Goal: Task Accomplishment & Management: Complete application form

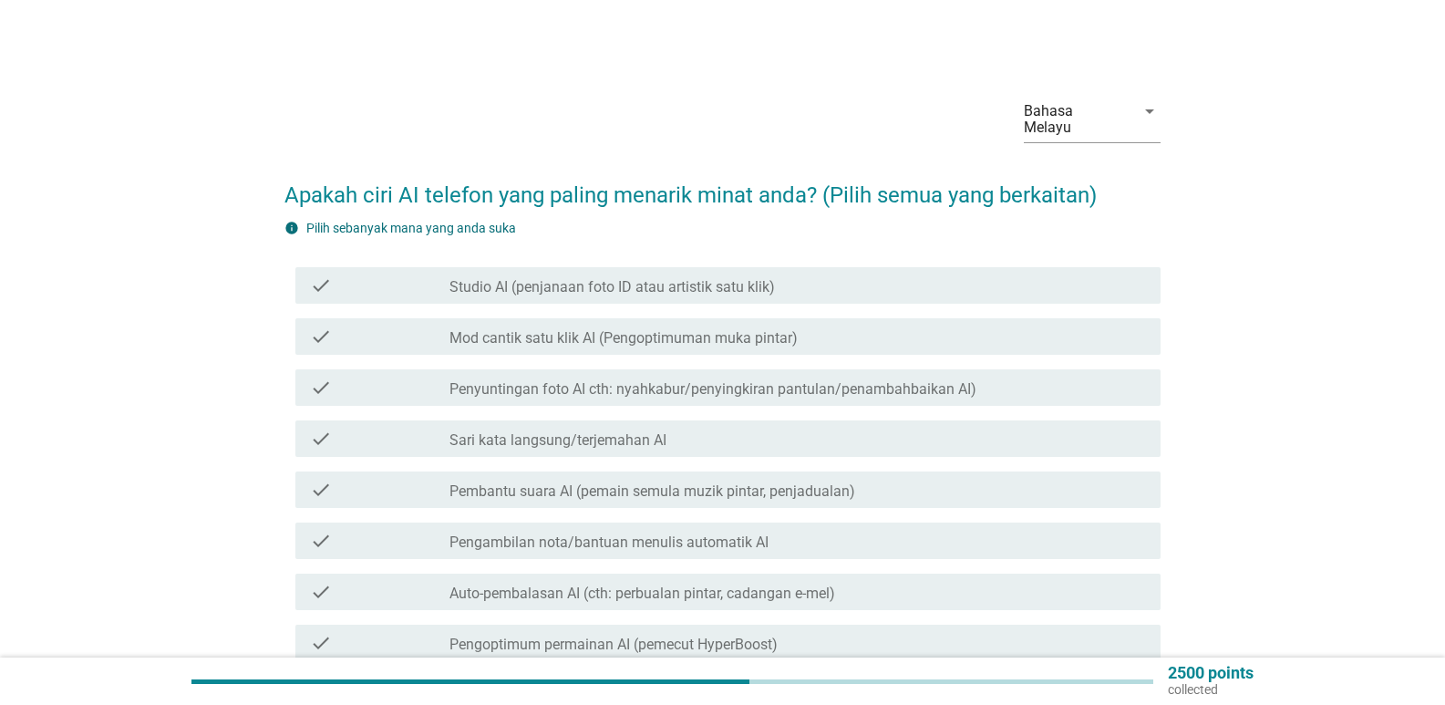
click at [626, 278] on label "Studio AI (penjanaan foto ID atau artistik satu klik)" at bounding box center [611, 287] width 325 height 18
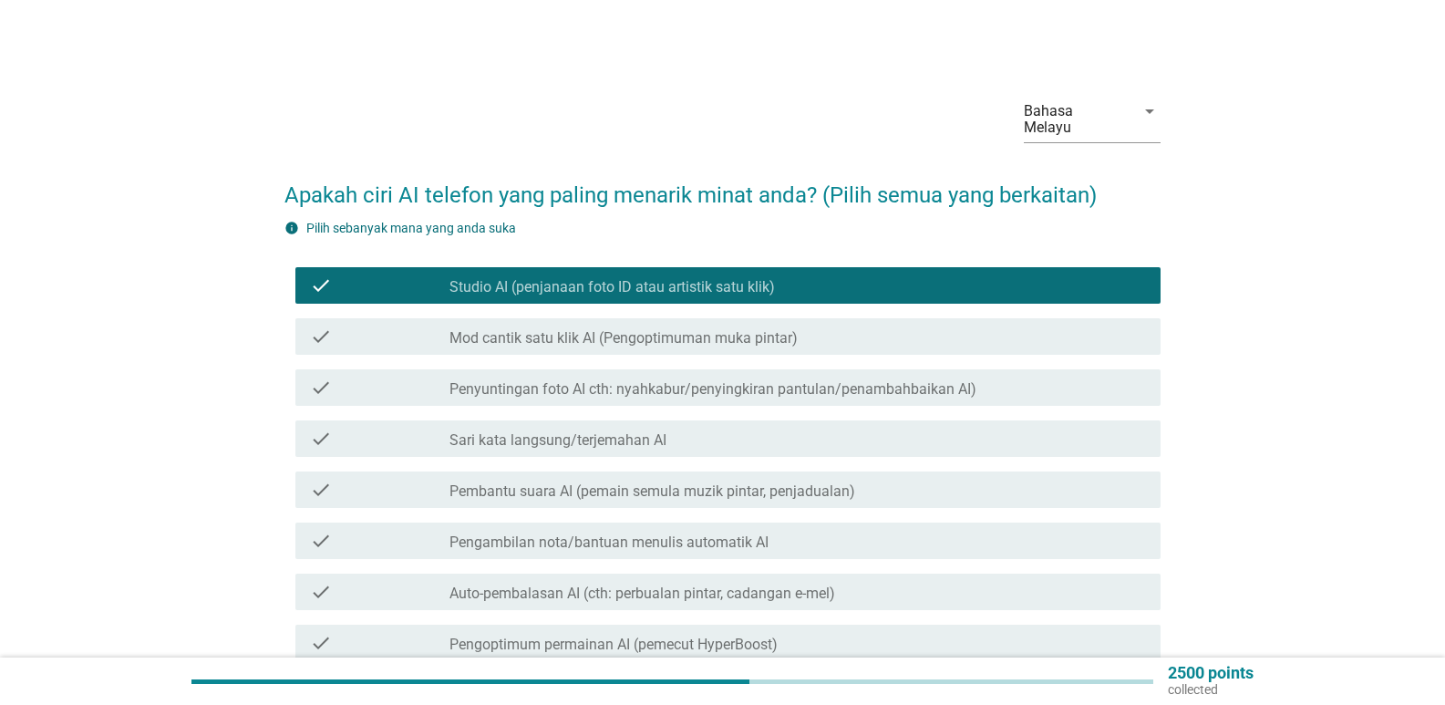
click at [713, 380] on label "Penyuntingan foto AI cth: nyahkabur/penyingkiran pantulan/penambahbaikan AI)" at bounding box center [712, 389] width 527 height 18
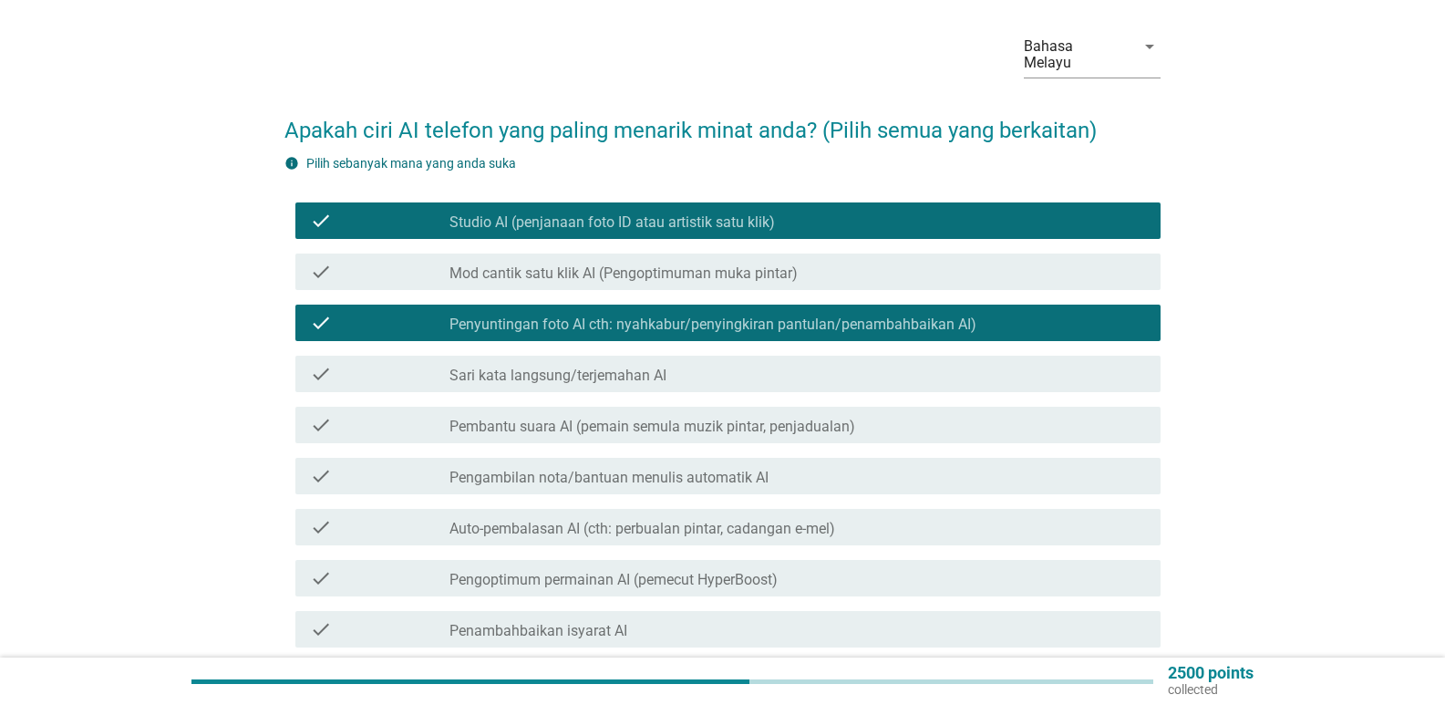
scroll to position [182, 0]
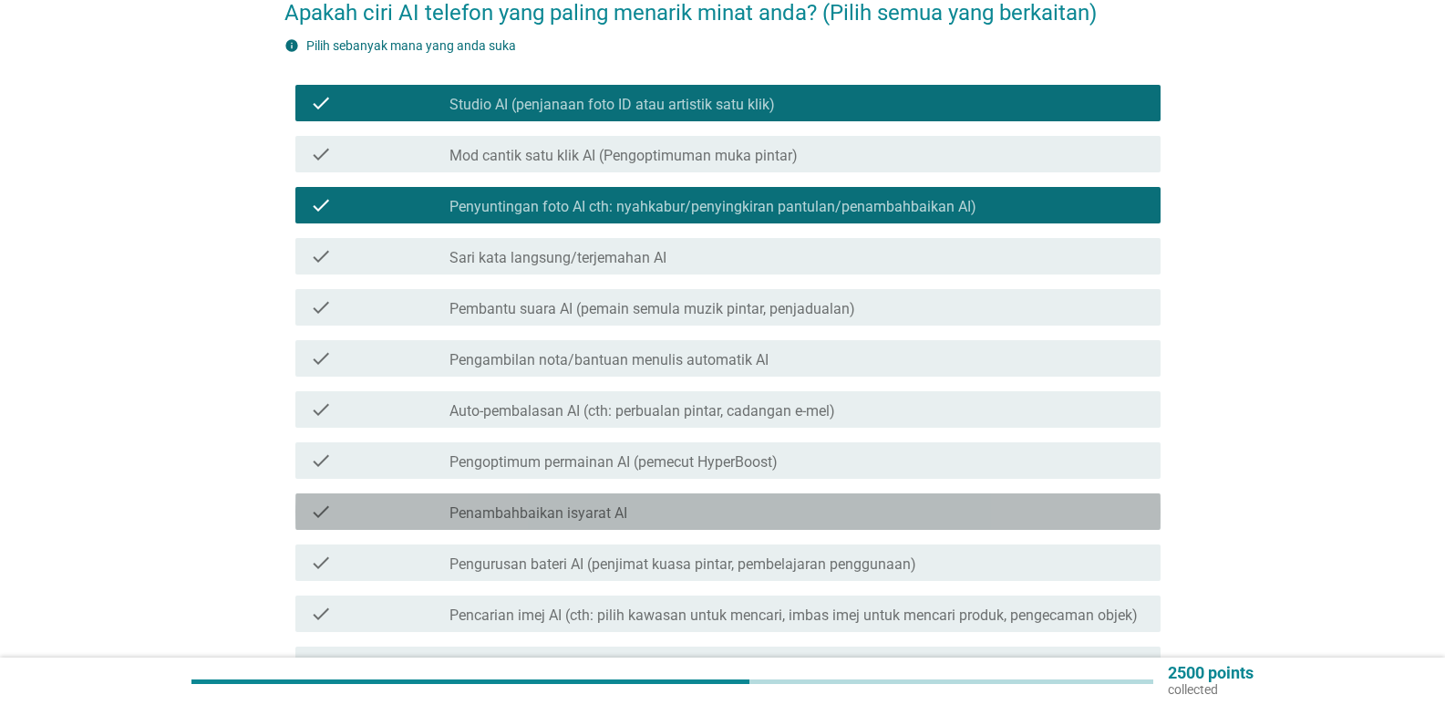
click at [618, 504] on label "Penambahbaikan isyarat AI" at bounding box center [538, 513] width 178 height 18
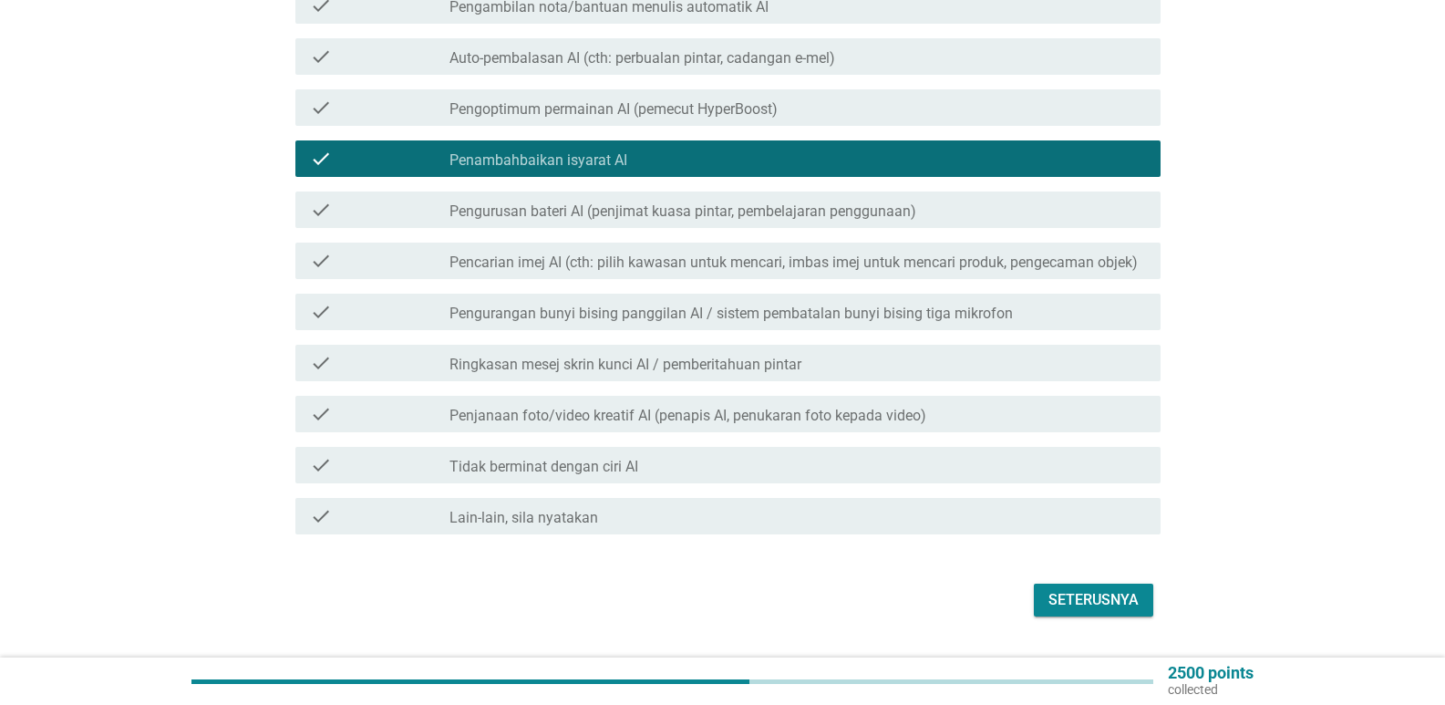
scroll to position [547, 0]
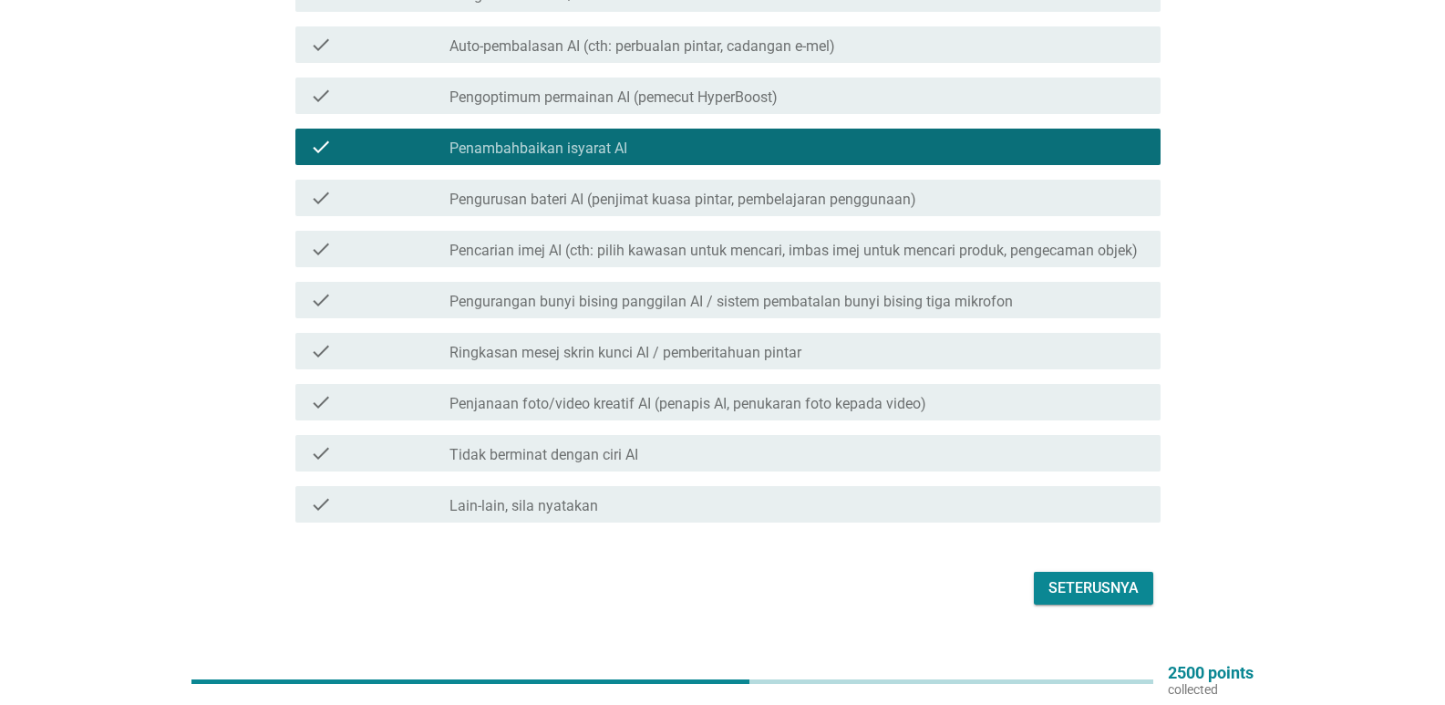
click at [585, 191] on label "Pengurusan bateri AI (penjimat kuasa pintar, pembelajaran penggunaan)" at bounding box center [682, 200] width 467 height 18
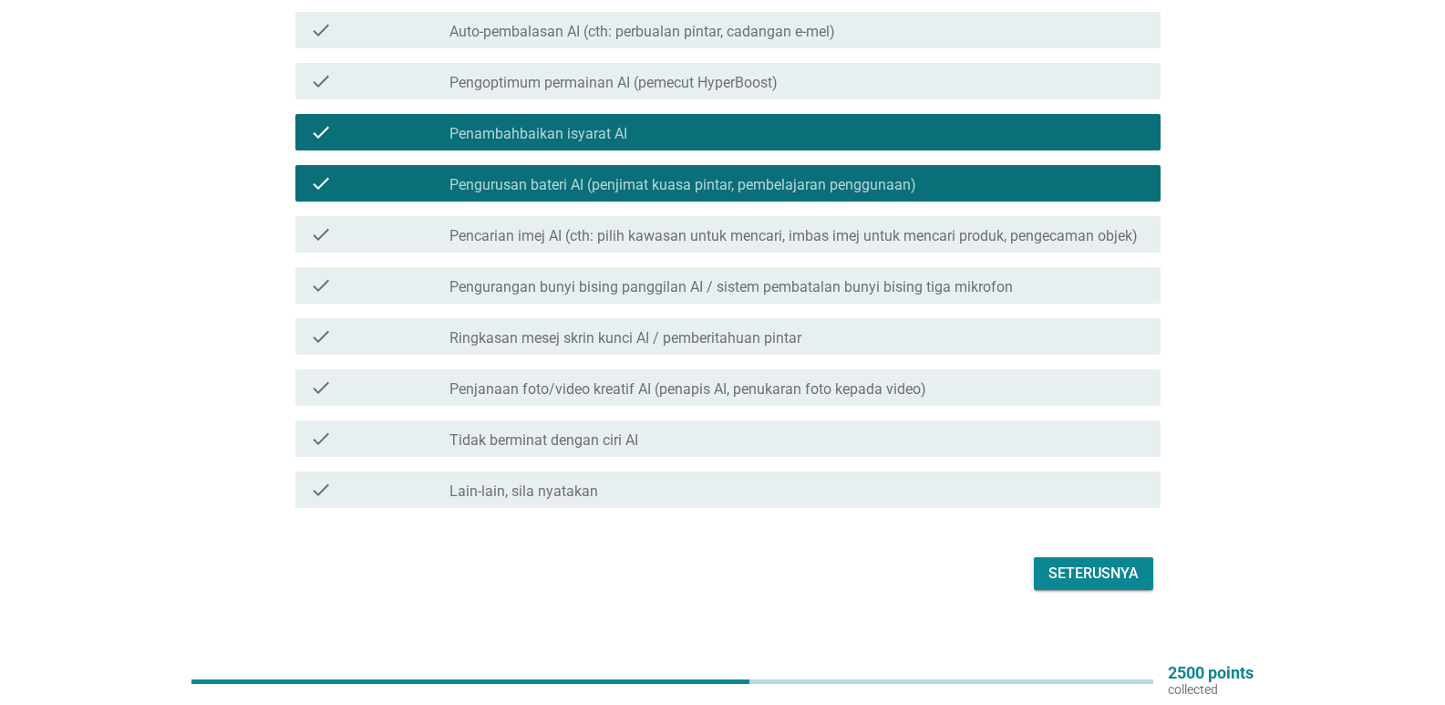
scroll to position [565, 0]
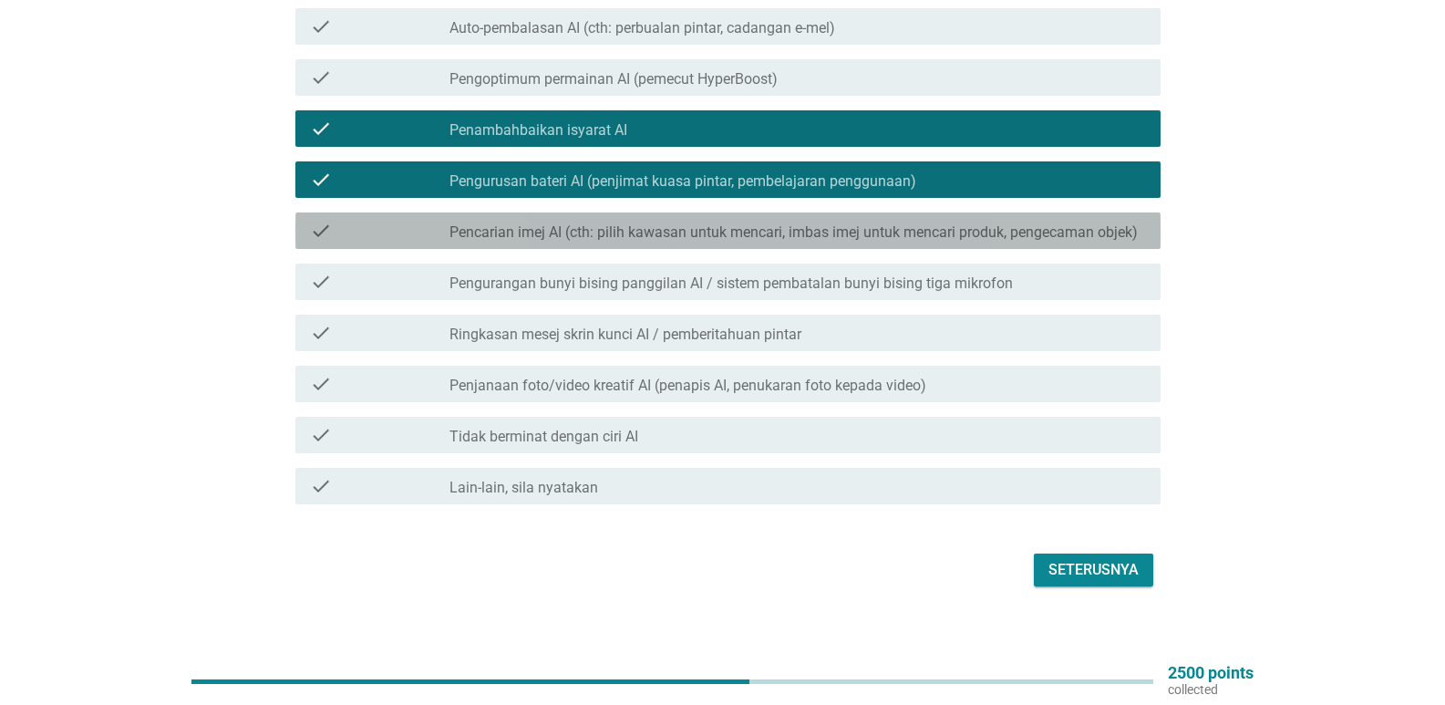
click at [658, 223] on label "Pencarian imej AI (cth: pilih kawasan untuk mencari, imbas imej untuk mencari p…" at bounding box center [793, 232] width 688 height 18
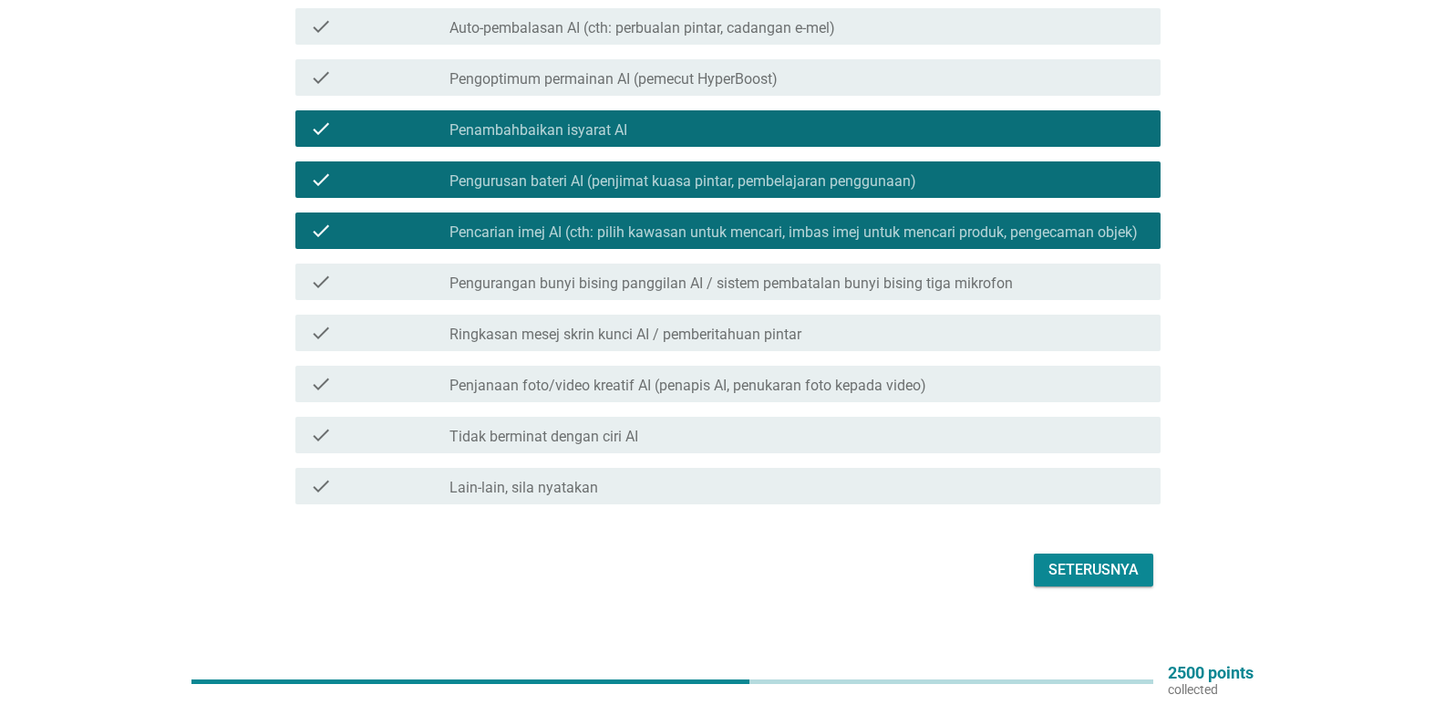
click at [751, 376] on label "Penjanaan foto/video kreatif AI (penapis AI, penukaran foto kepada video)" at bounding box center [687, 385] width 477 height 18
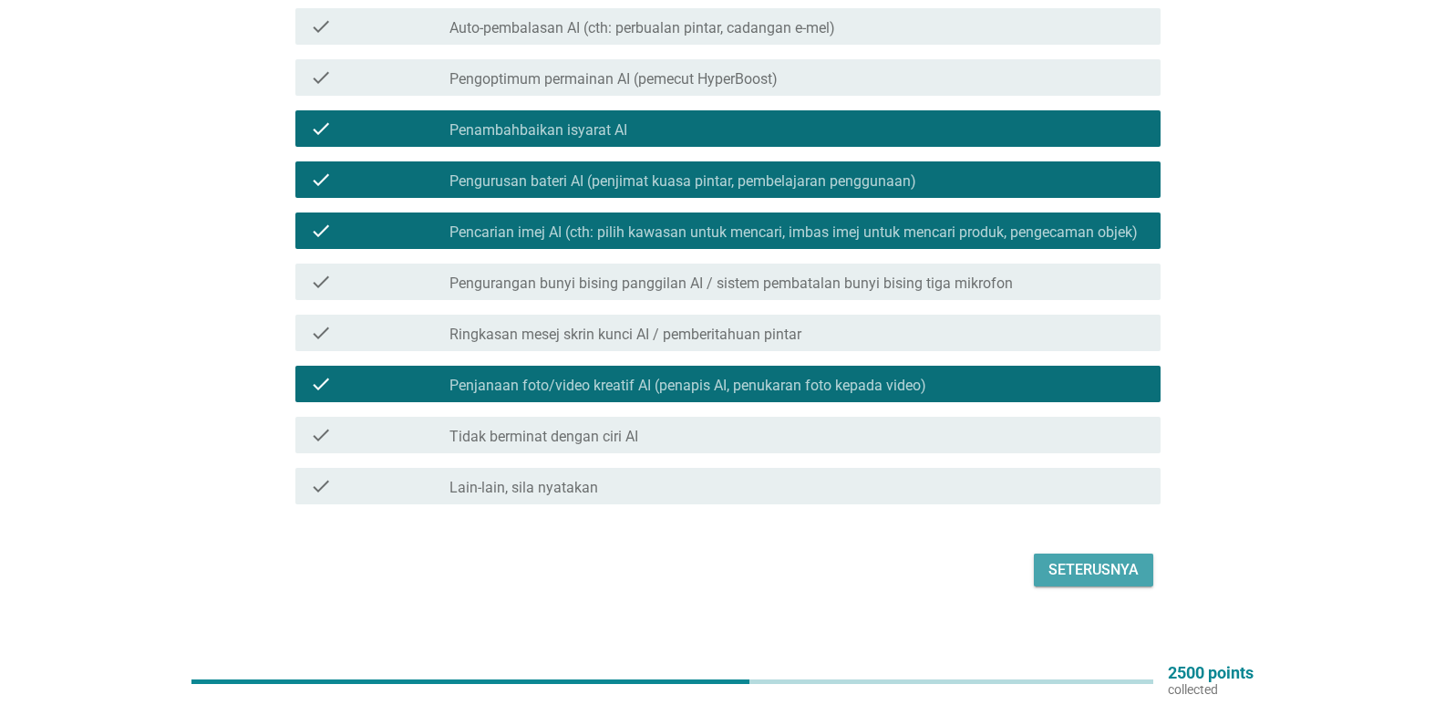
click at [1077, 562] on div "Seterusnya" at bounding box center [1093, 570] width 90 height 22
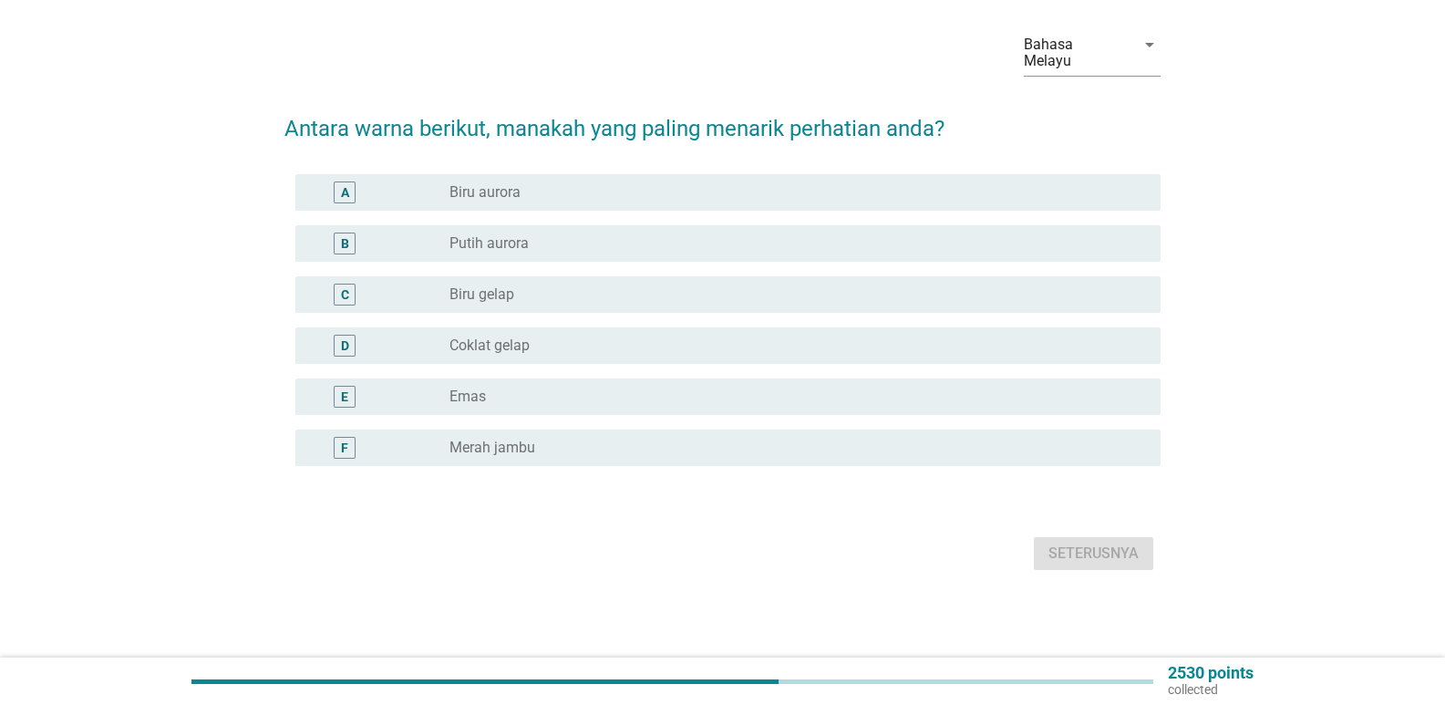
scroll to position [0, 0]
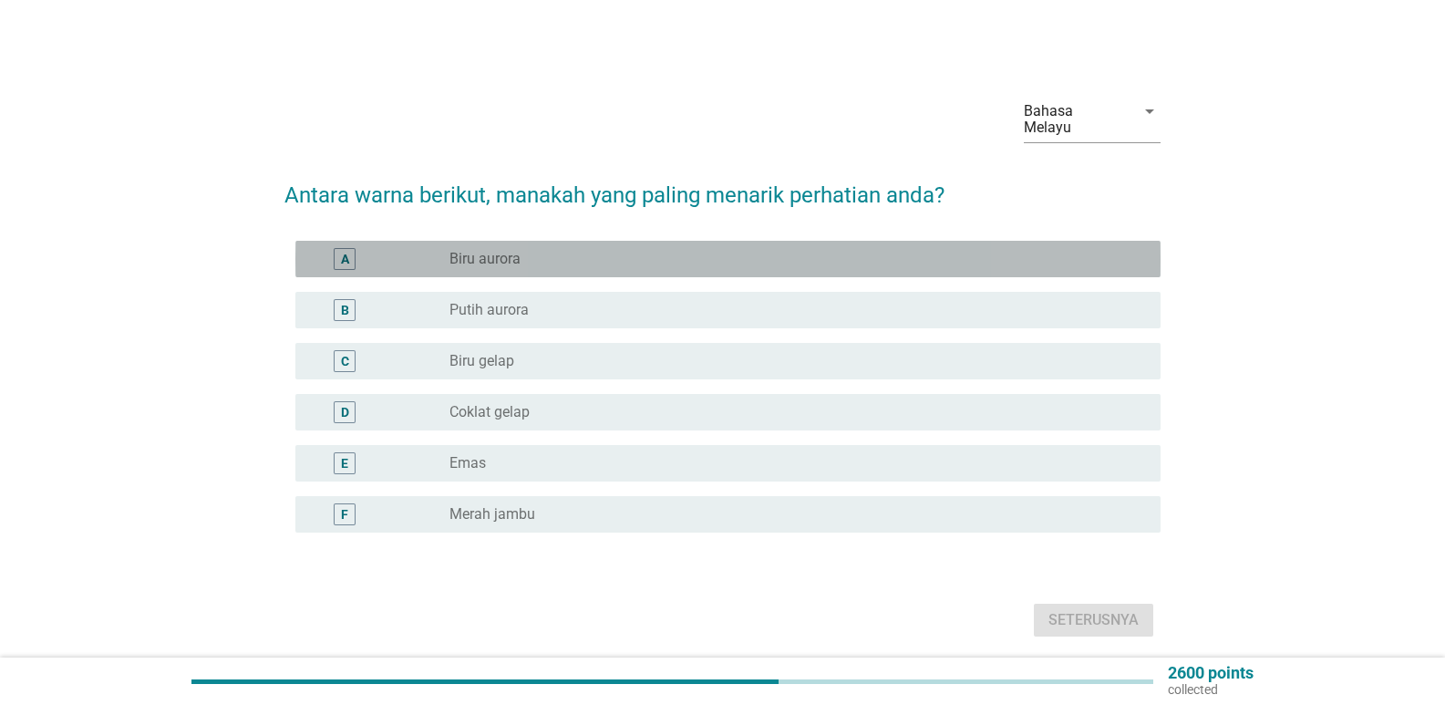
click at [567, 250] on div "radio_button_unchecked Biru aurora" at bounding box center [790, 259] width 682 height 18
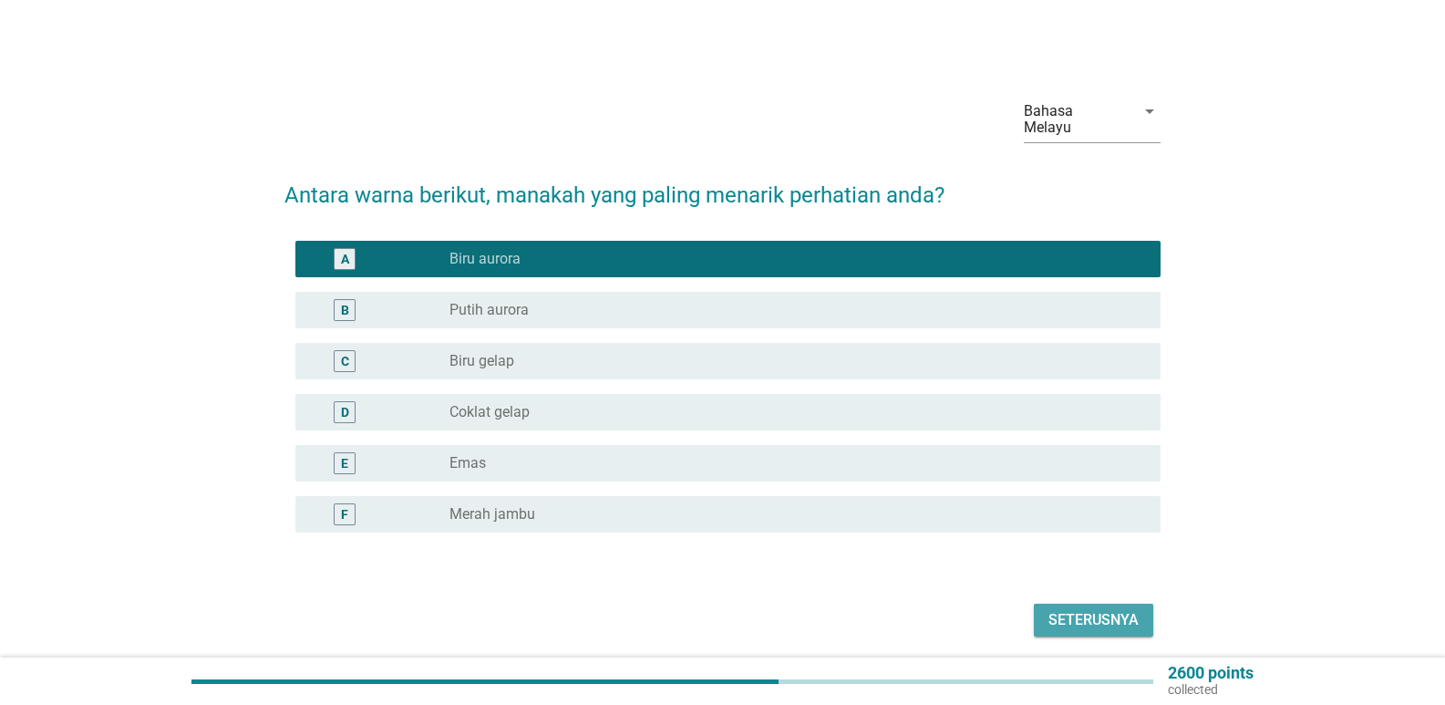
click at [1049, 609] on div "Seterusnya" at bounding box center [1093, 620] width 90 height 22
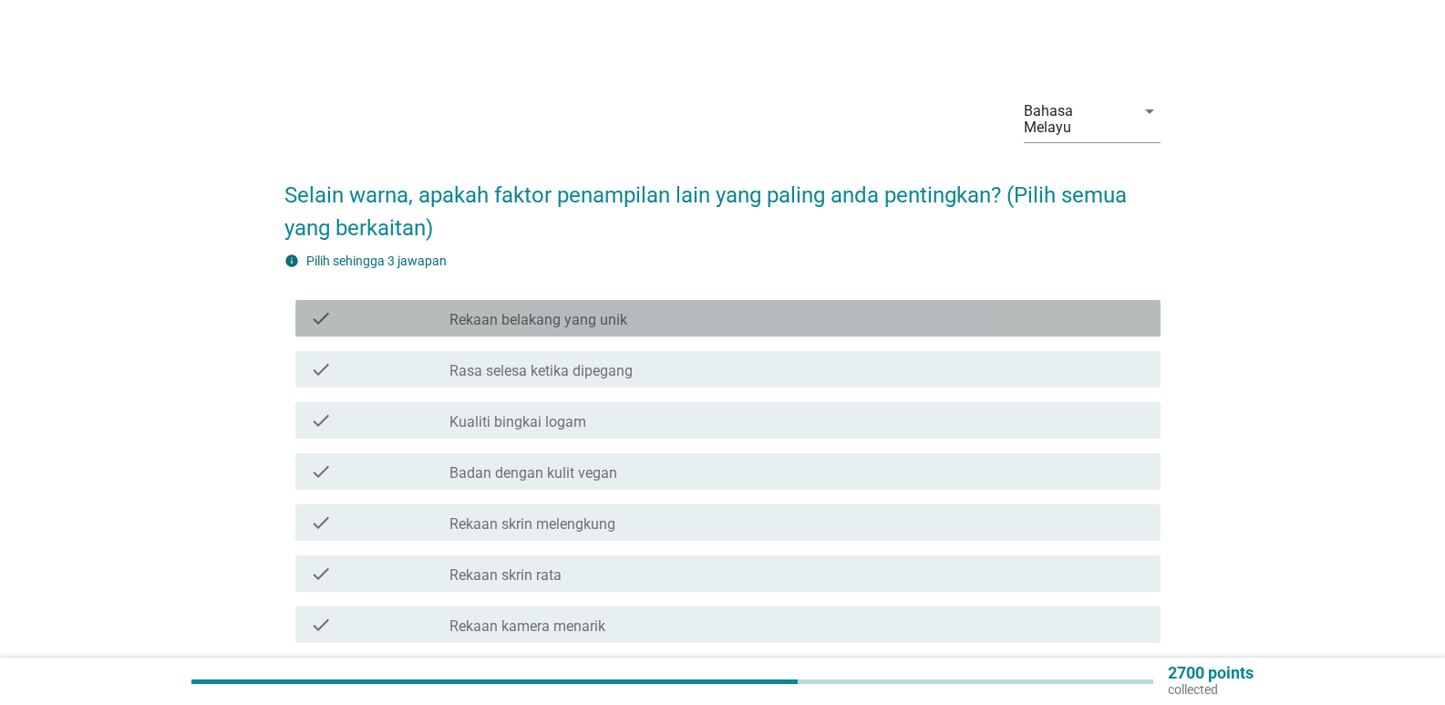
click at [560, 311] on label "Rekaan belakang yang unik" at bounding box center [538, 320] width 178 height 18
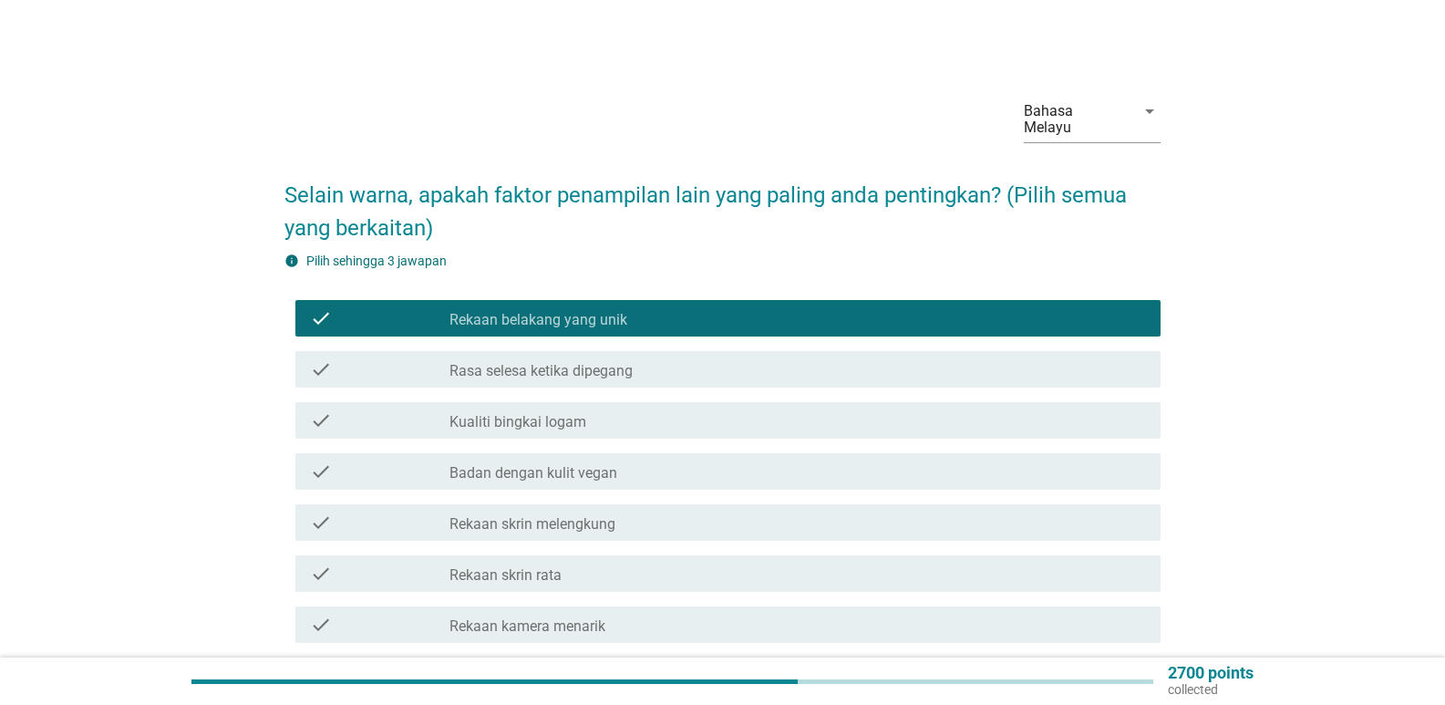
click at [589, 311] on label "Rekaan belakang yang unik" at bounding box center [538, 320] width 178 height 18
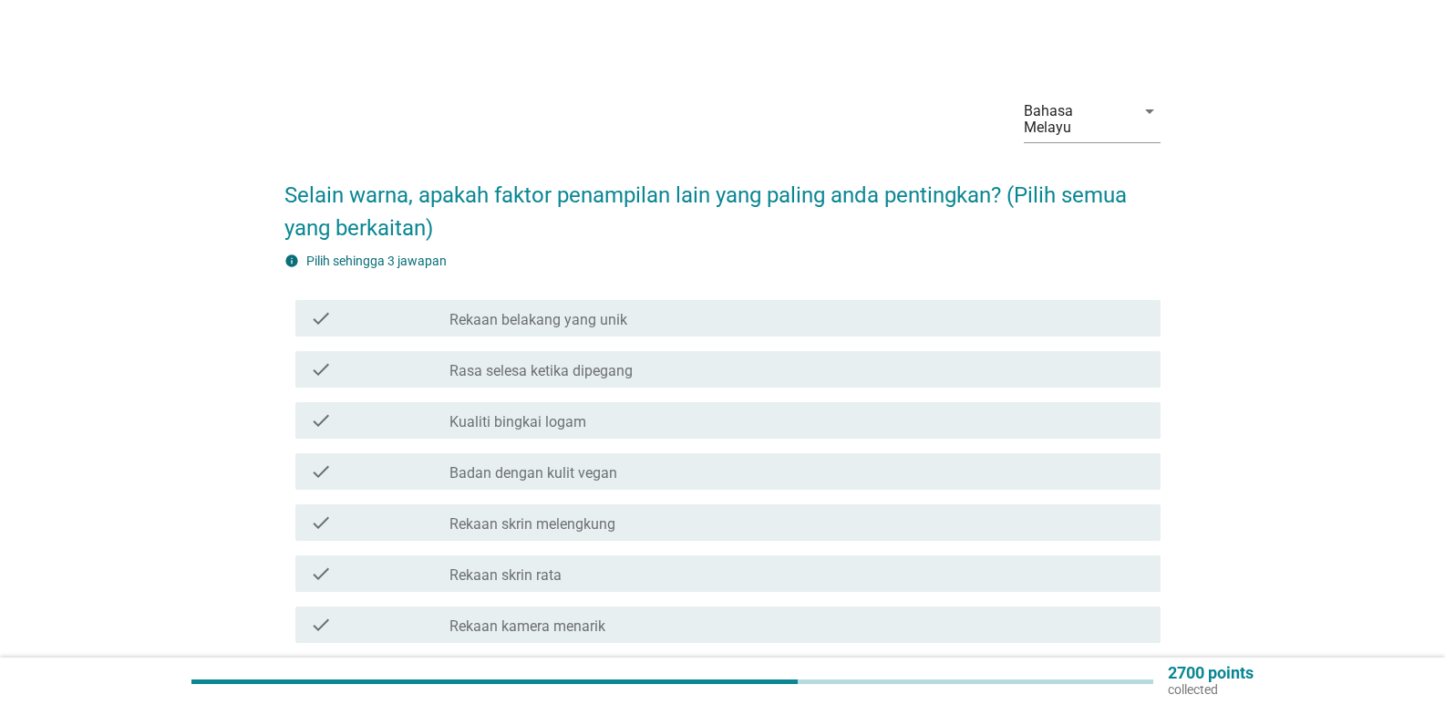
click at [547, 362] on label "Rasa selesa ketika dipegang" at bounding box center [540, 371] width 183 height 18
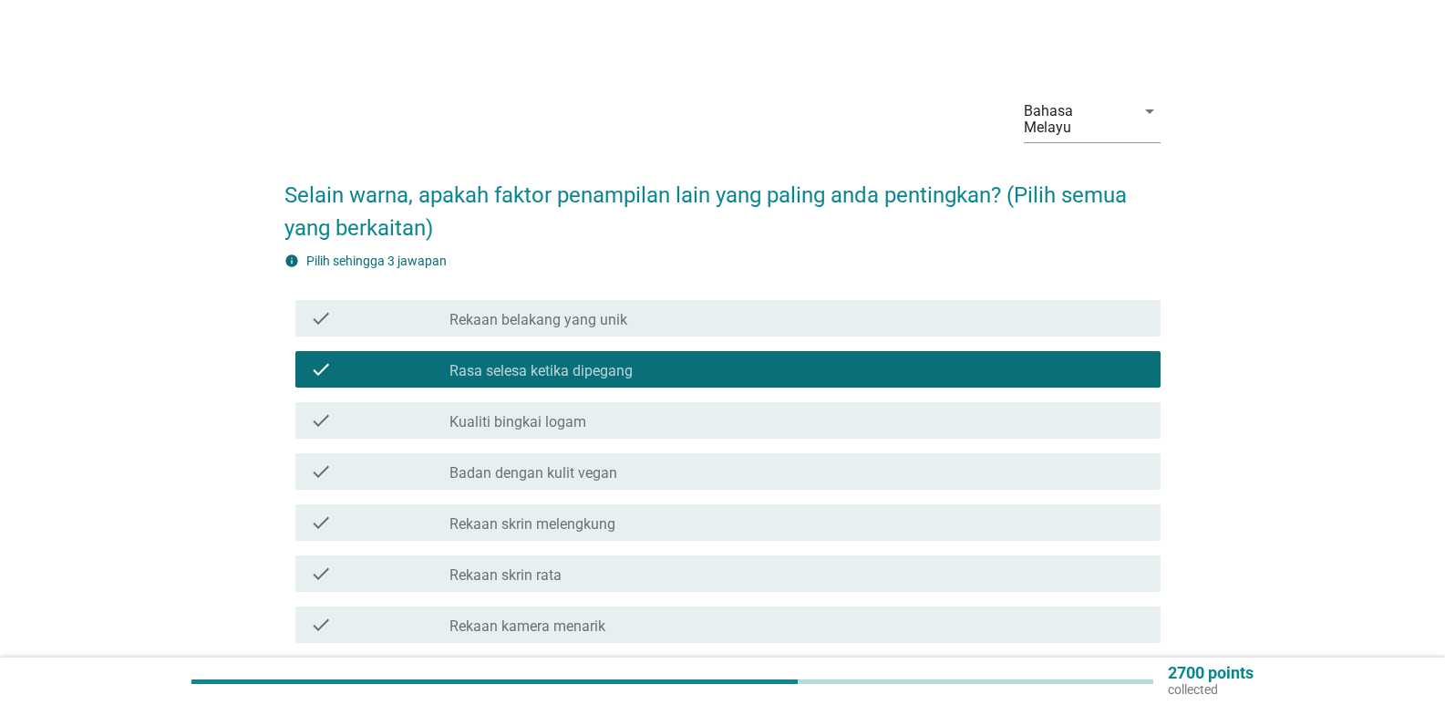
click at [606, 418] on div "check check_box_outline_blank Kualiti bingkai logam" at bounding box center [727, 420] width 865 height 36
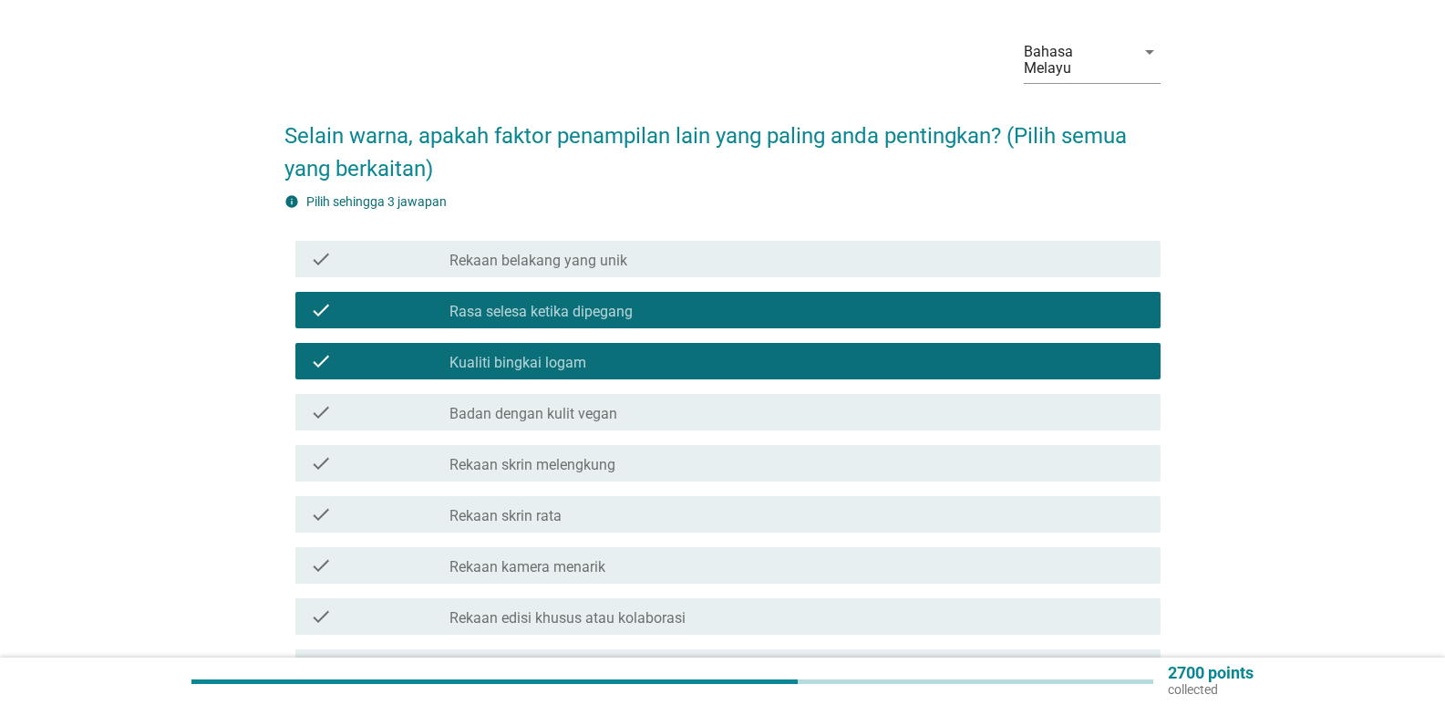
scroll to position [91, 0]
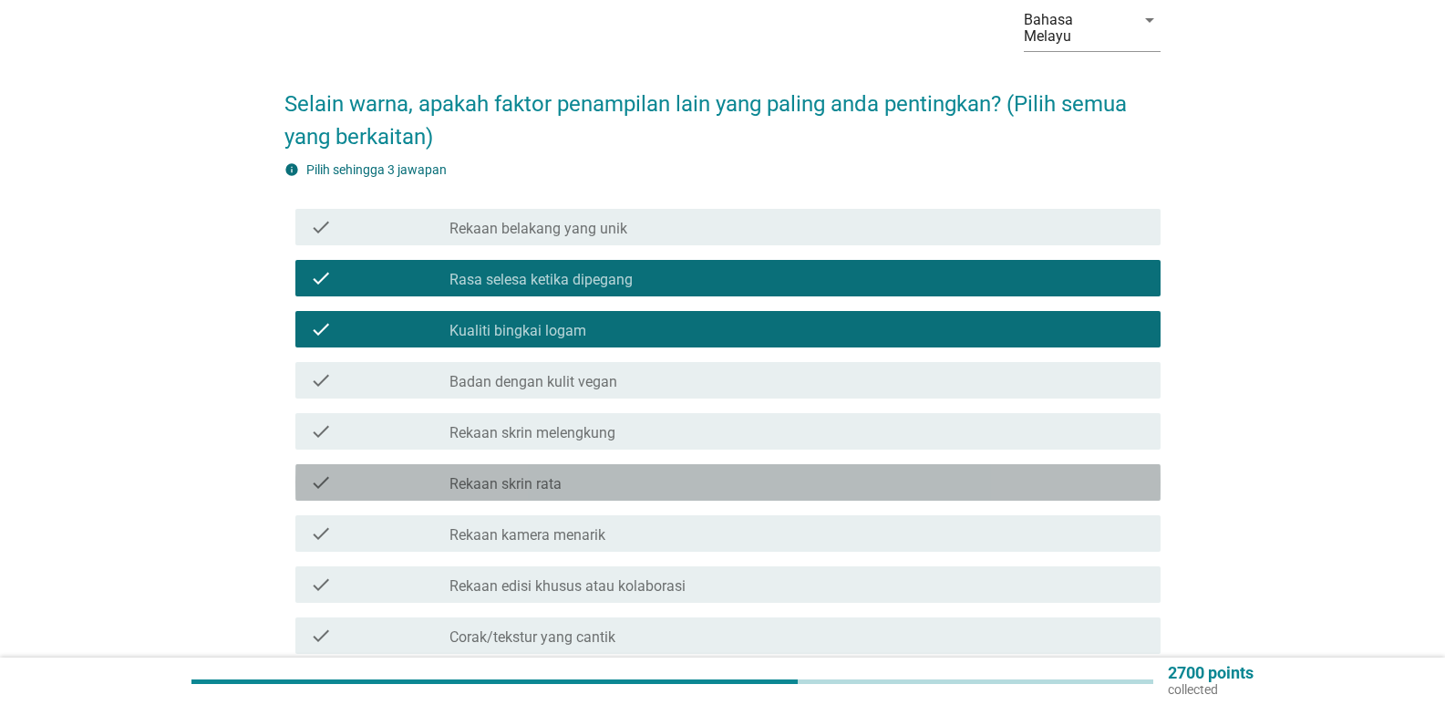
click at [557, 475] on label "Rekaan skrin rata" at bounding box center [505, 484] width 112 height 18
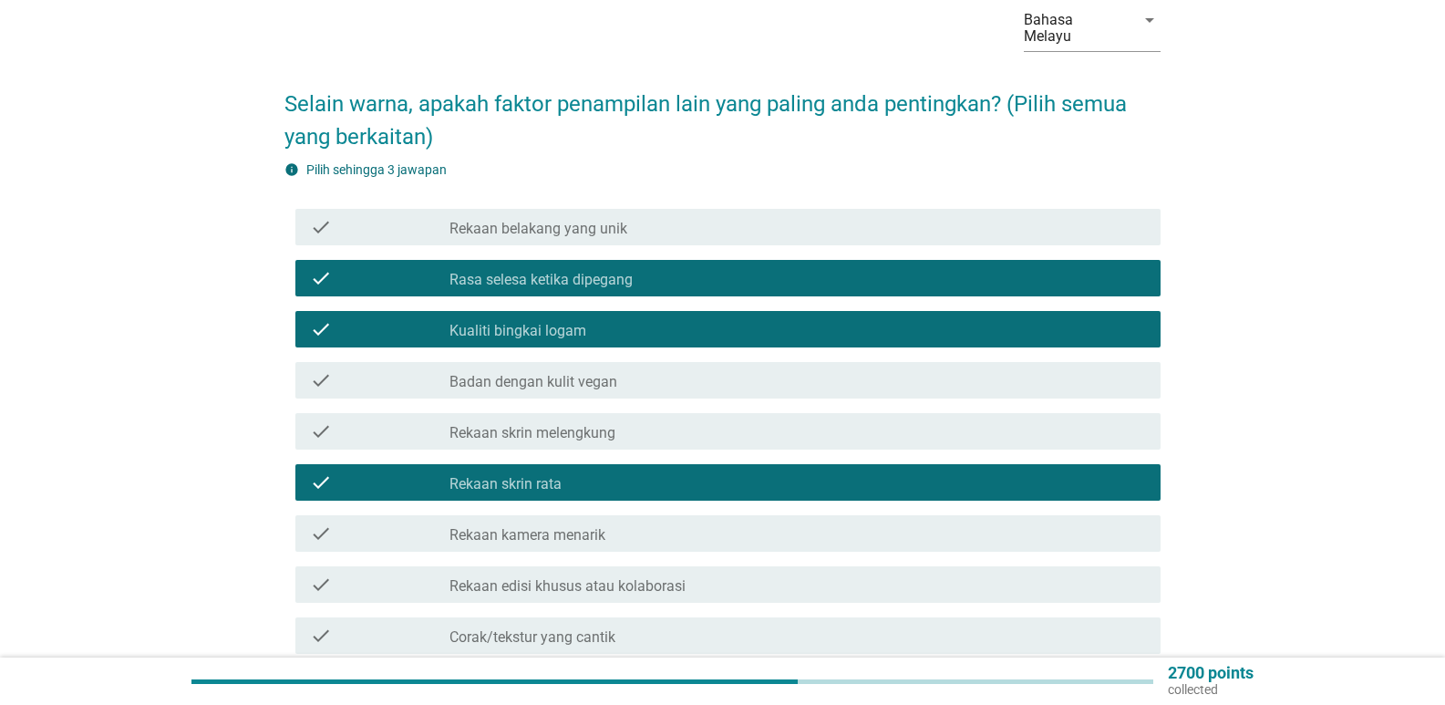
click at [541, 522] on div "check_box_outline_blank Rekaan kamera menarik" at bounding box center [797, 533] width 696 height 22
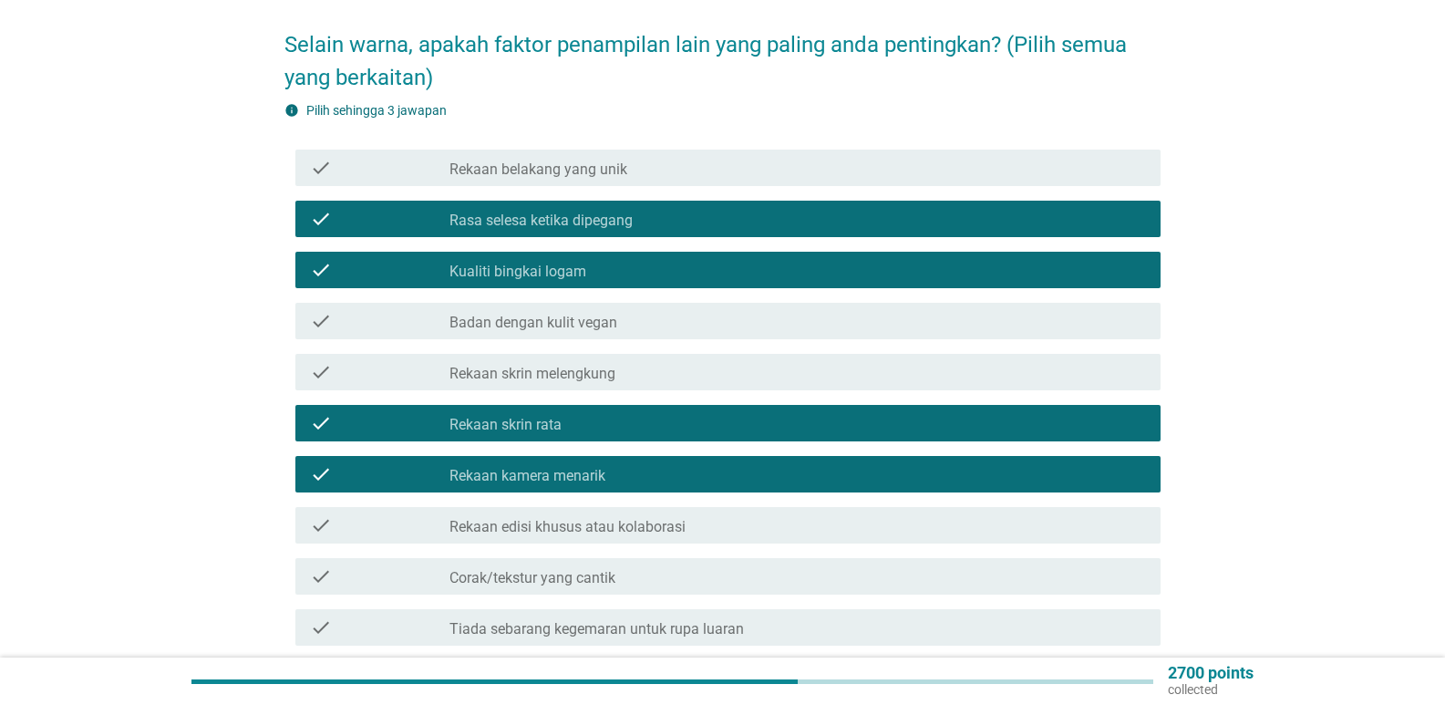
scroll to position [182, 0]
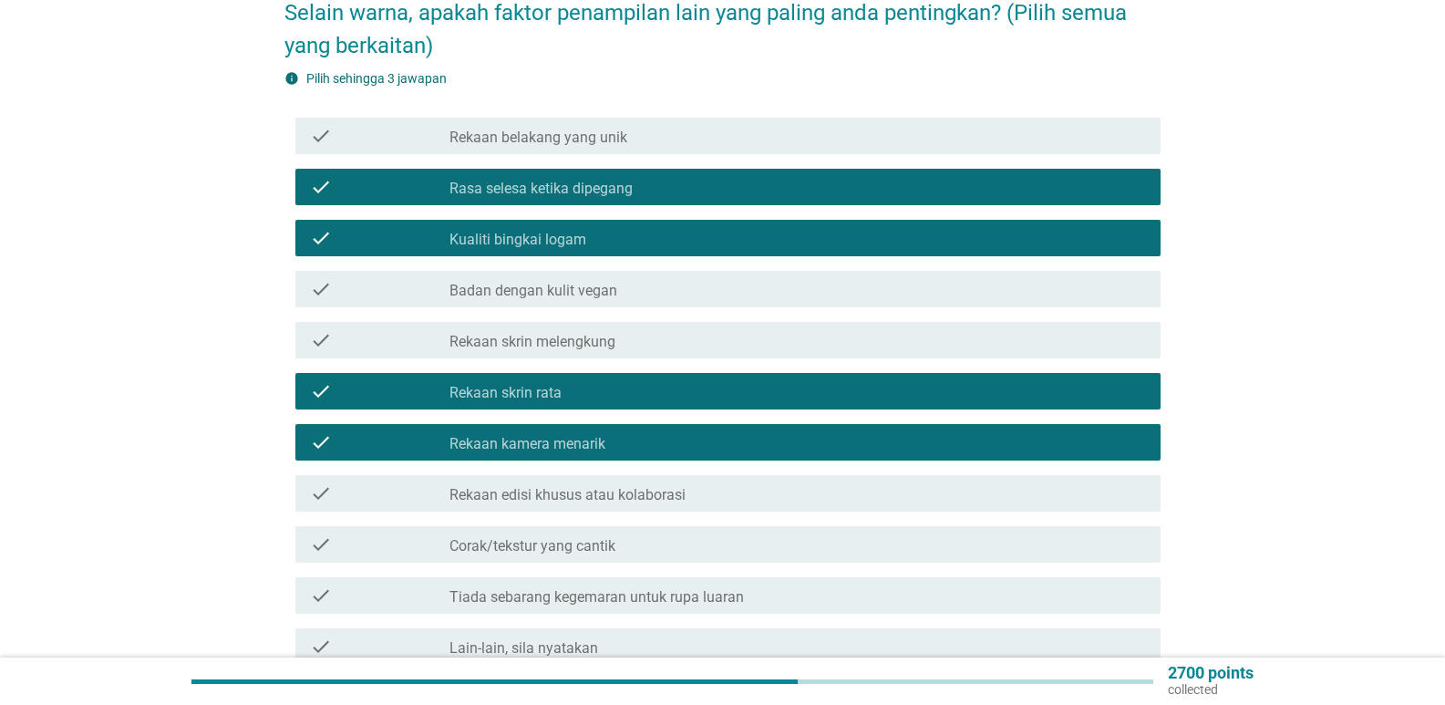
click at [665, 486] on label "Rekaan edisi khusus atau kolaborasi" at bounding box center [567, 495] width 236 height 18
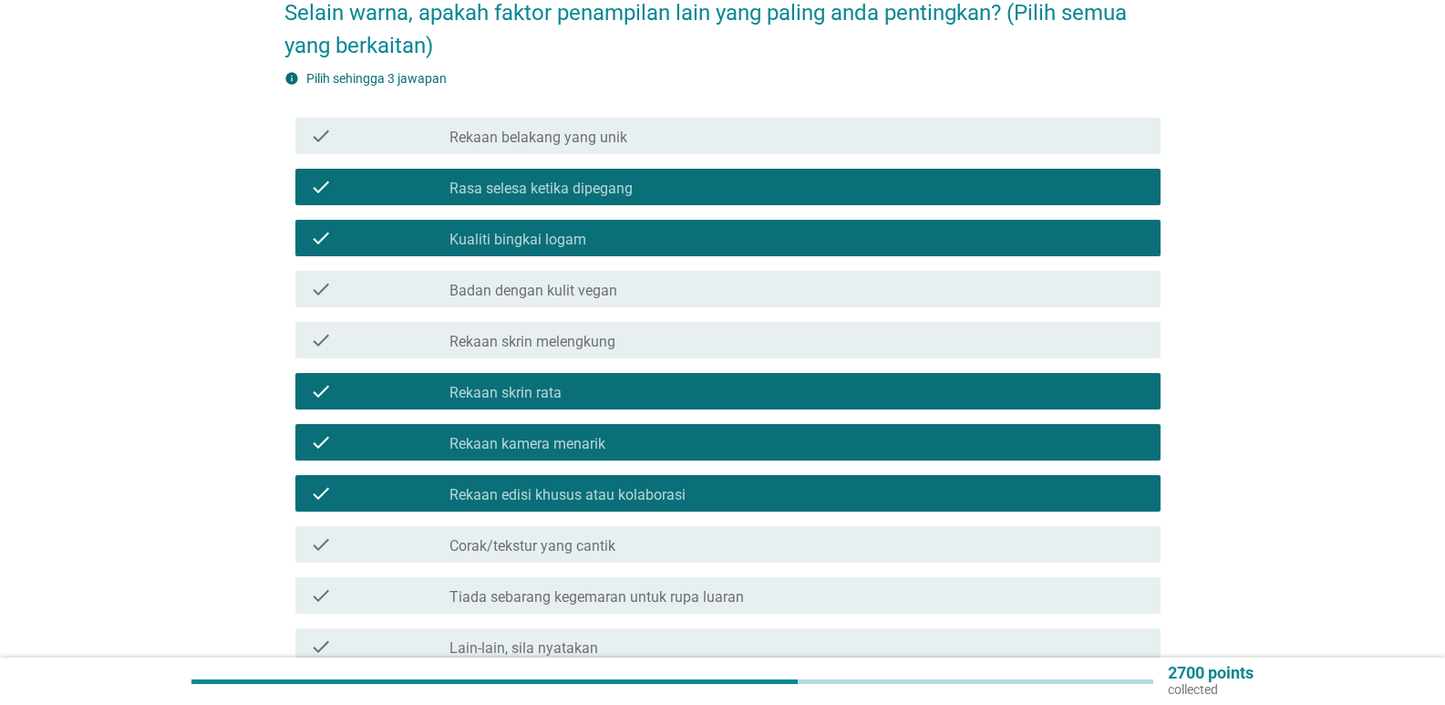
click at [599, 227] on div "check_box_outline_blank Kualiti bingkai logam" at bounding box center [797, 238] width 696 height 22
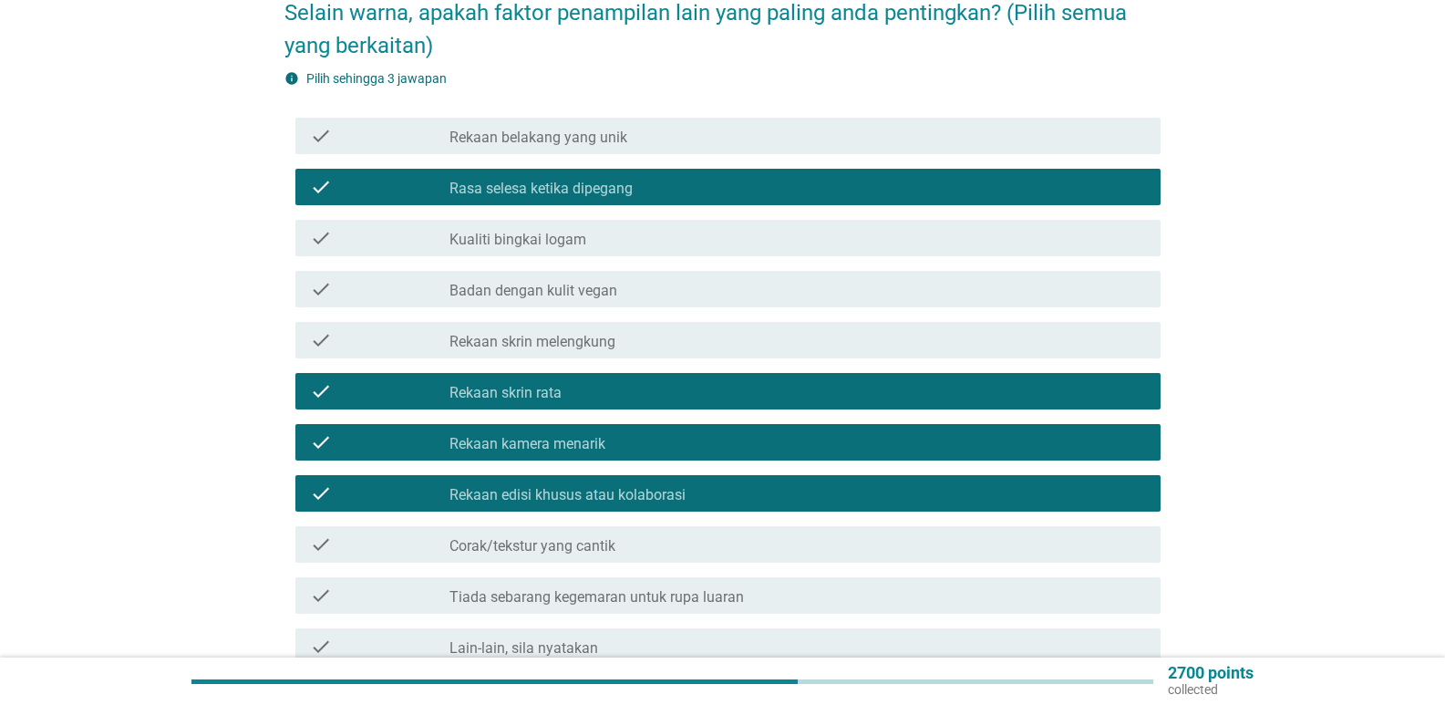
click at [526, 435] on label "Rekaan kamera menarik" at bounding box center [527, 444] width 156 height 18
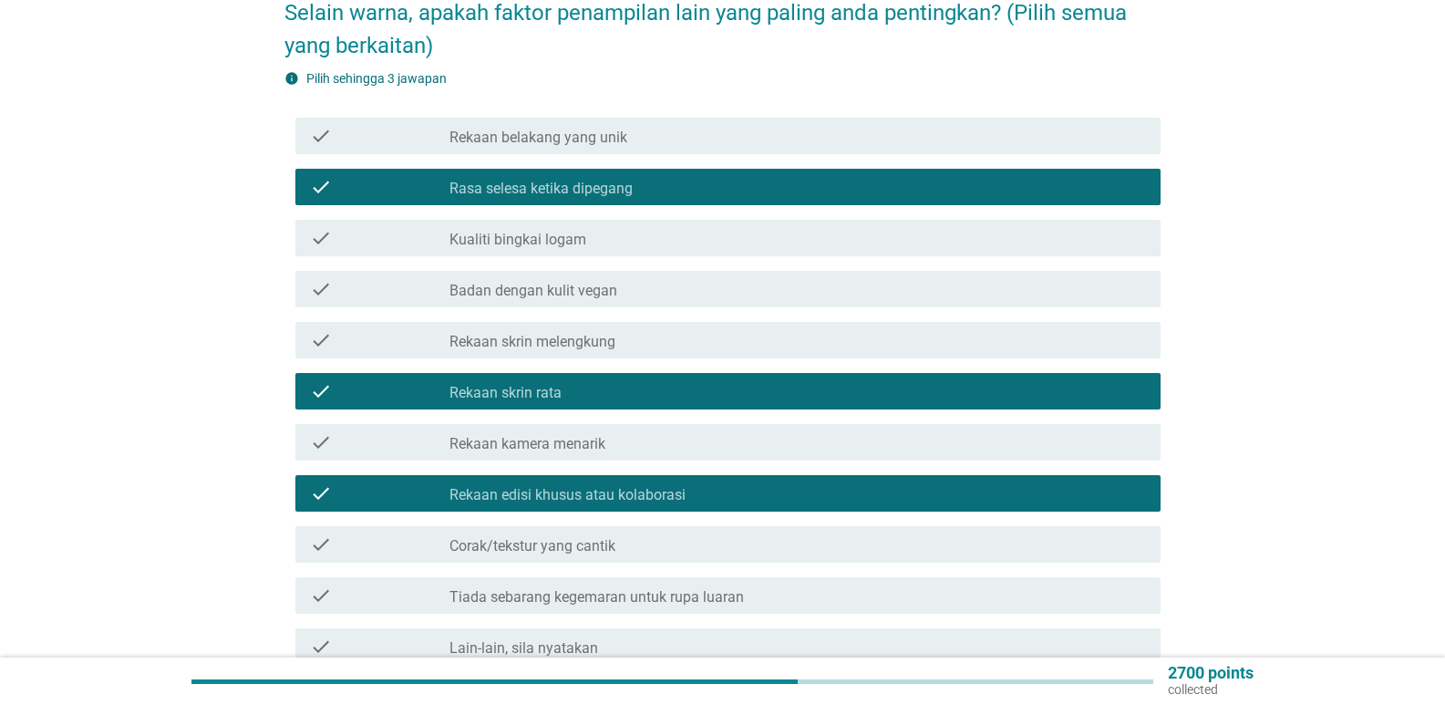
click at [514, 431] on div "check_box Rekaan kamera menarik" at bounding box center [797, 442] width 696 height 22
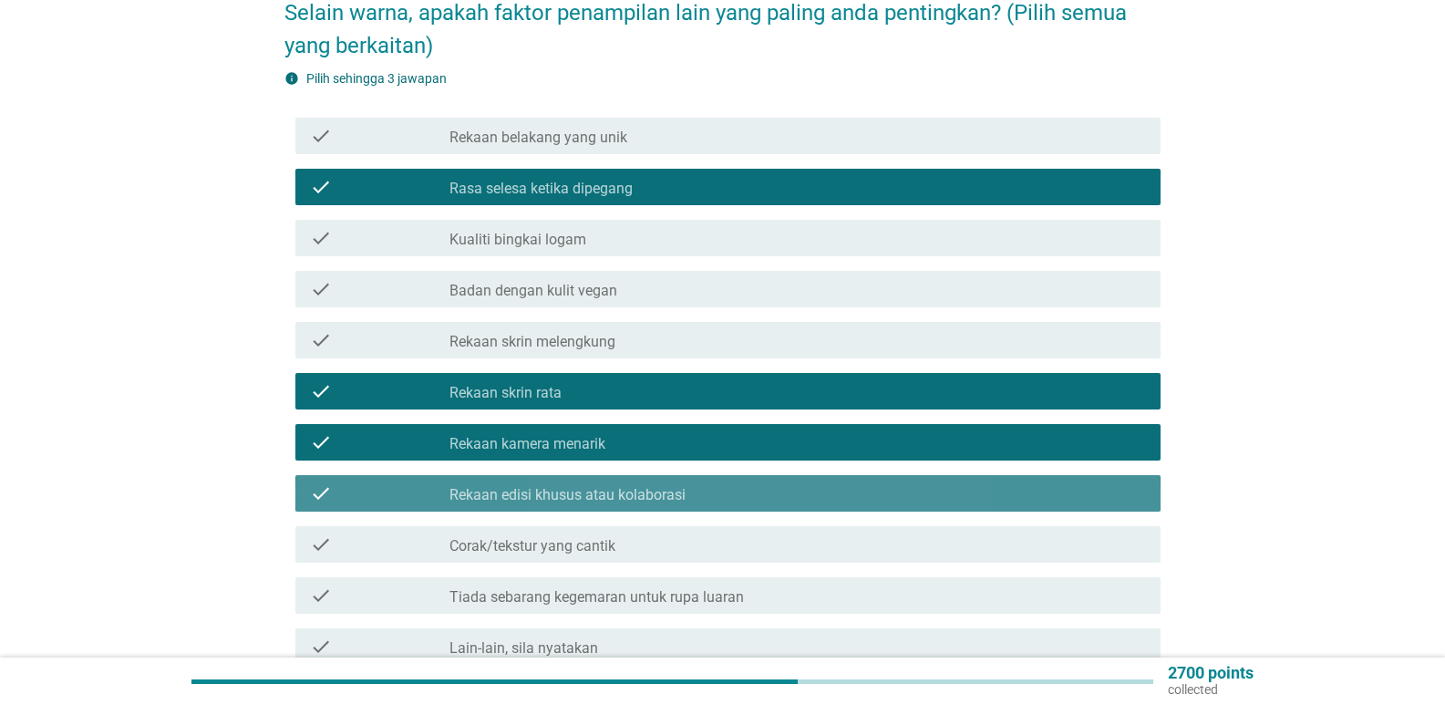
click at [500, 486] on label "Rekaan edisi khusus atau kolaborasi" at bounding box center [567, 495] width 236 height 18
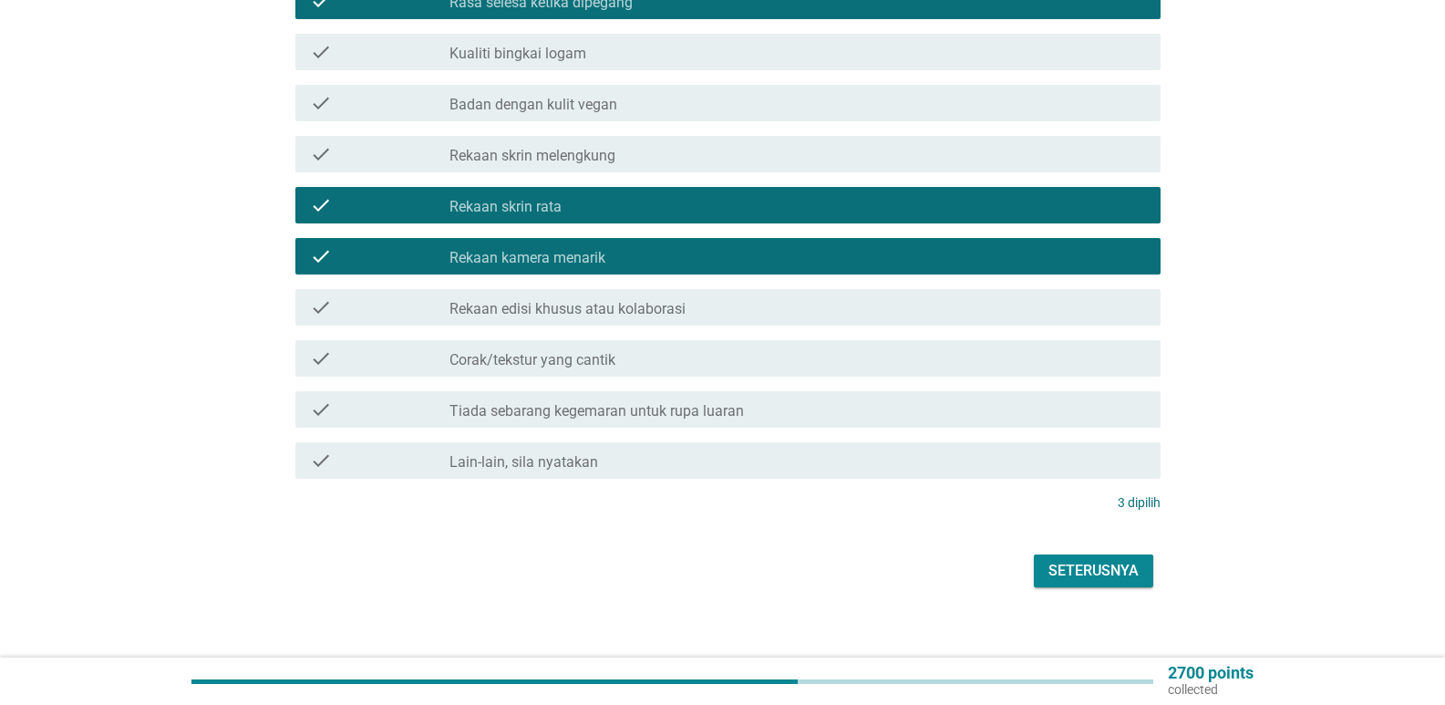
scroll to position [369, 0]
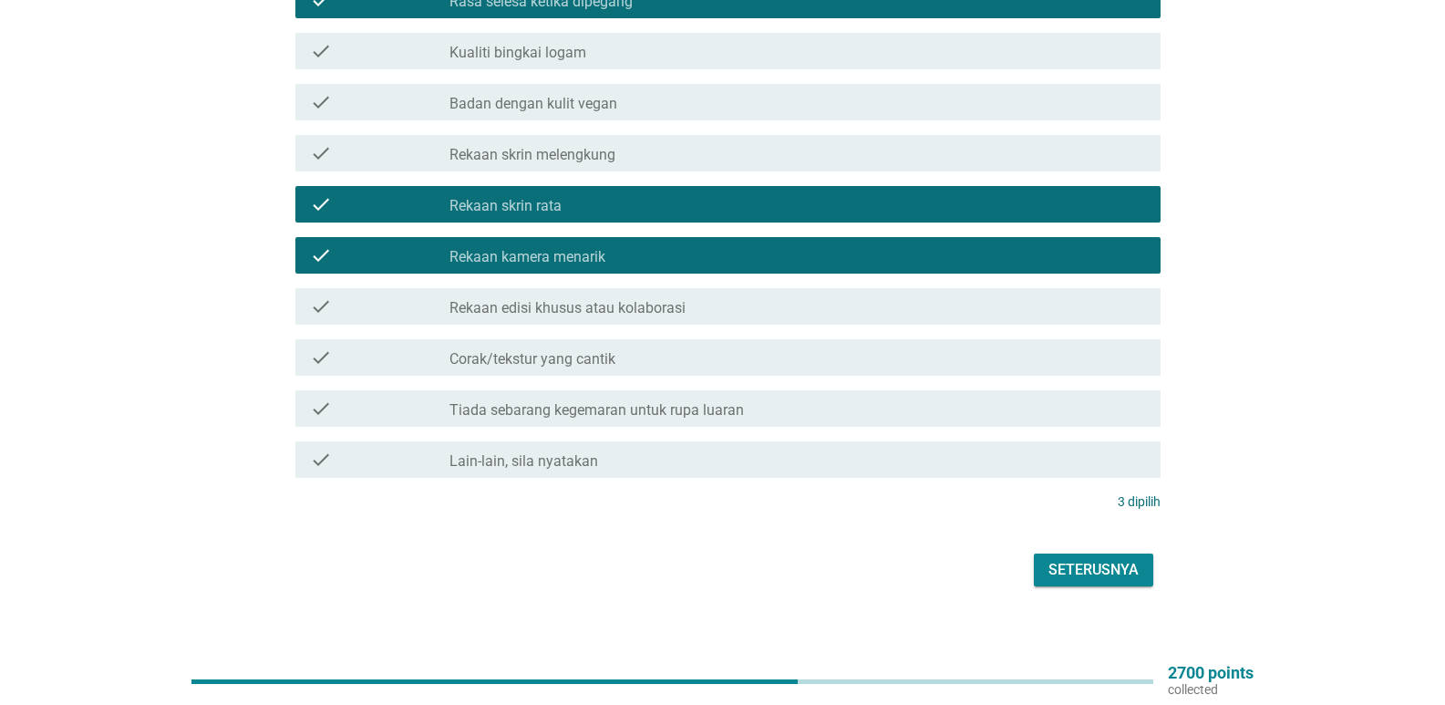
click at [1045, 556] on button "Seterusnya" at bounding box center [1093, 569] width 119 height 33
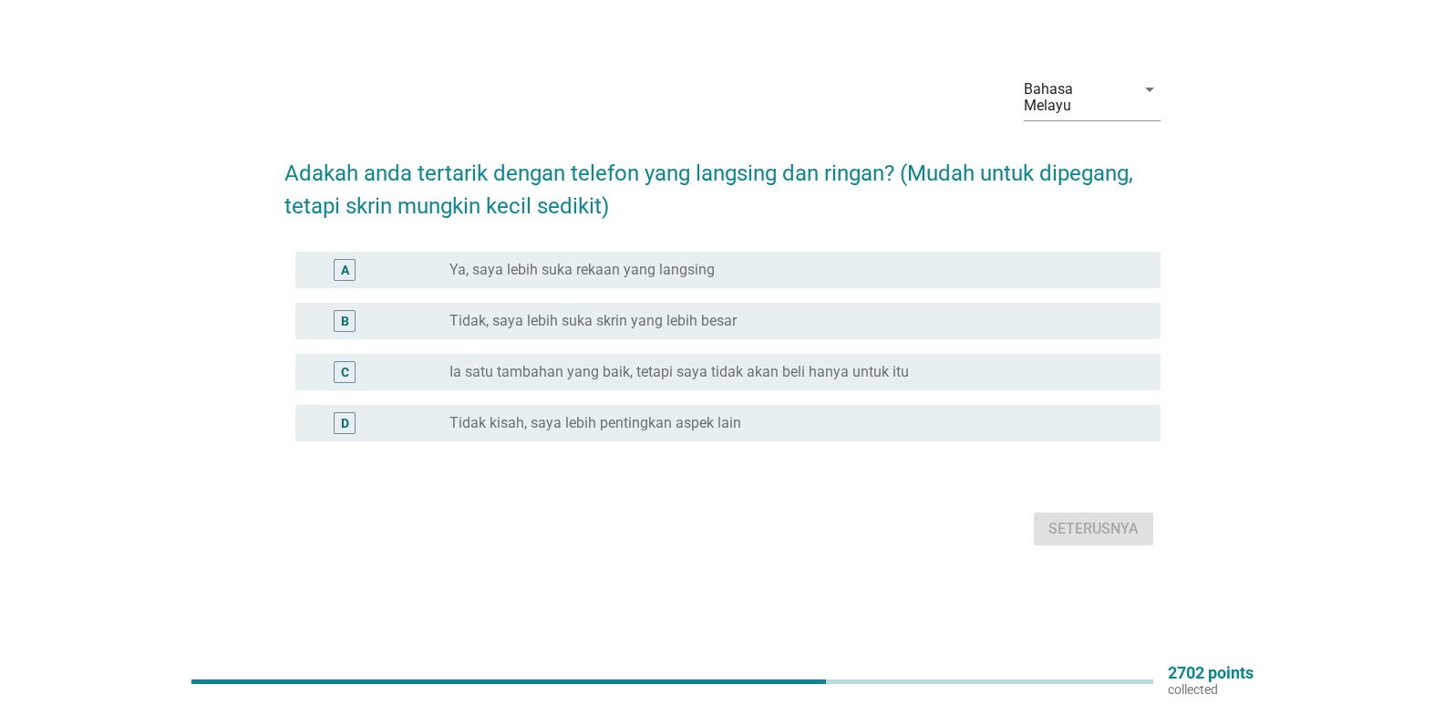
scroll to position [0, 0]
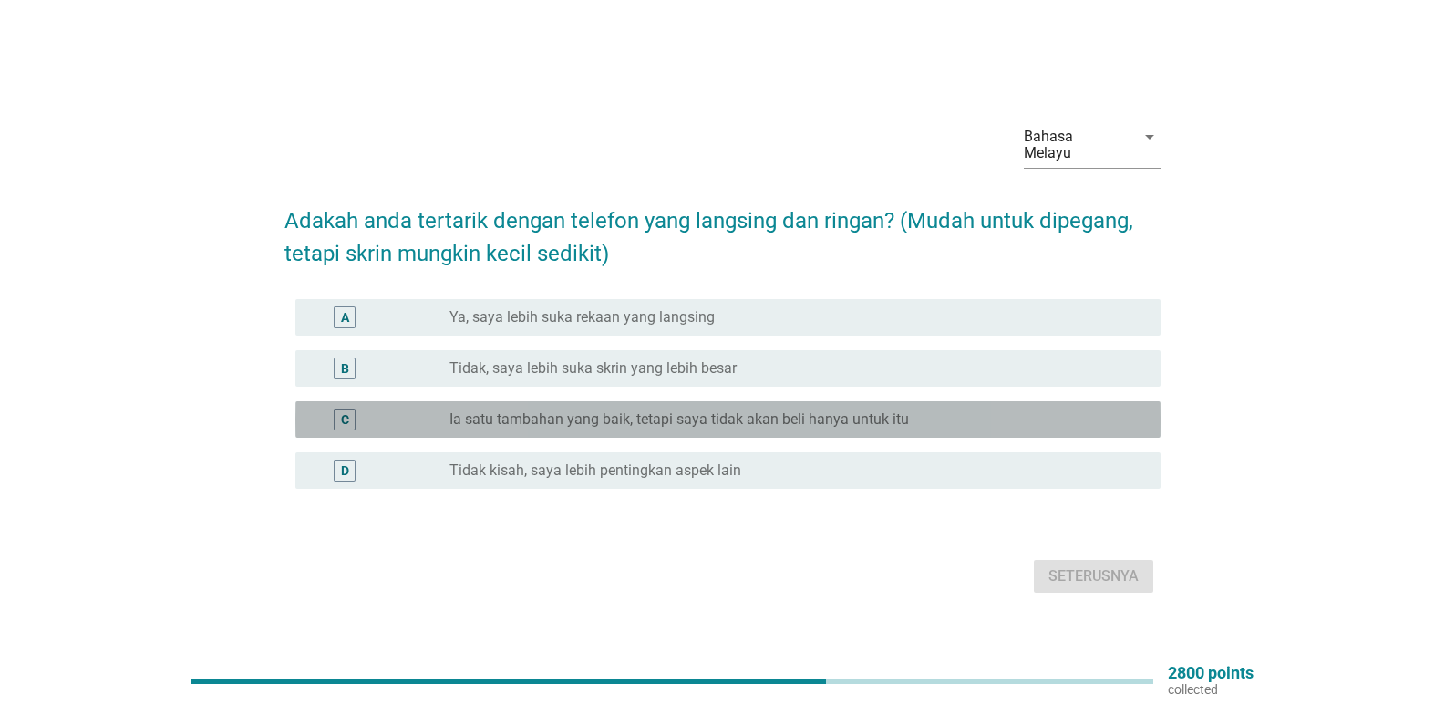
click at [520, 410] on label "Ia satu tambahan yang baik, tetapi saya tidak akan beli hanya untuk itu" at bounding box center [678, 419] width 459 height 18
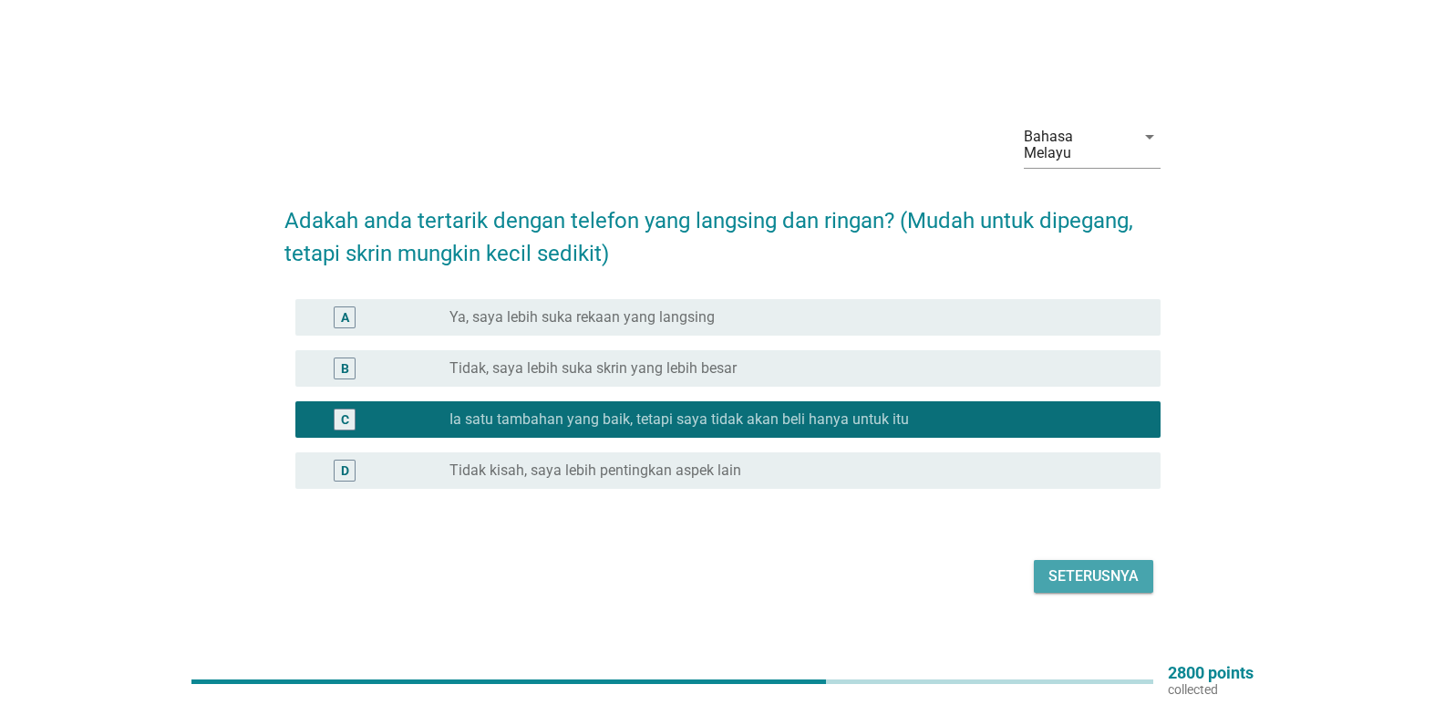
click at [1119, 577] on div "Seterusnya" at bounding box center [1093, 576] width 90 height 22
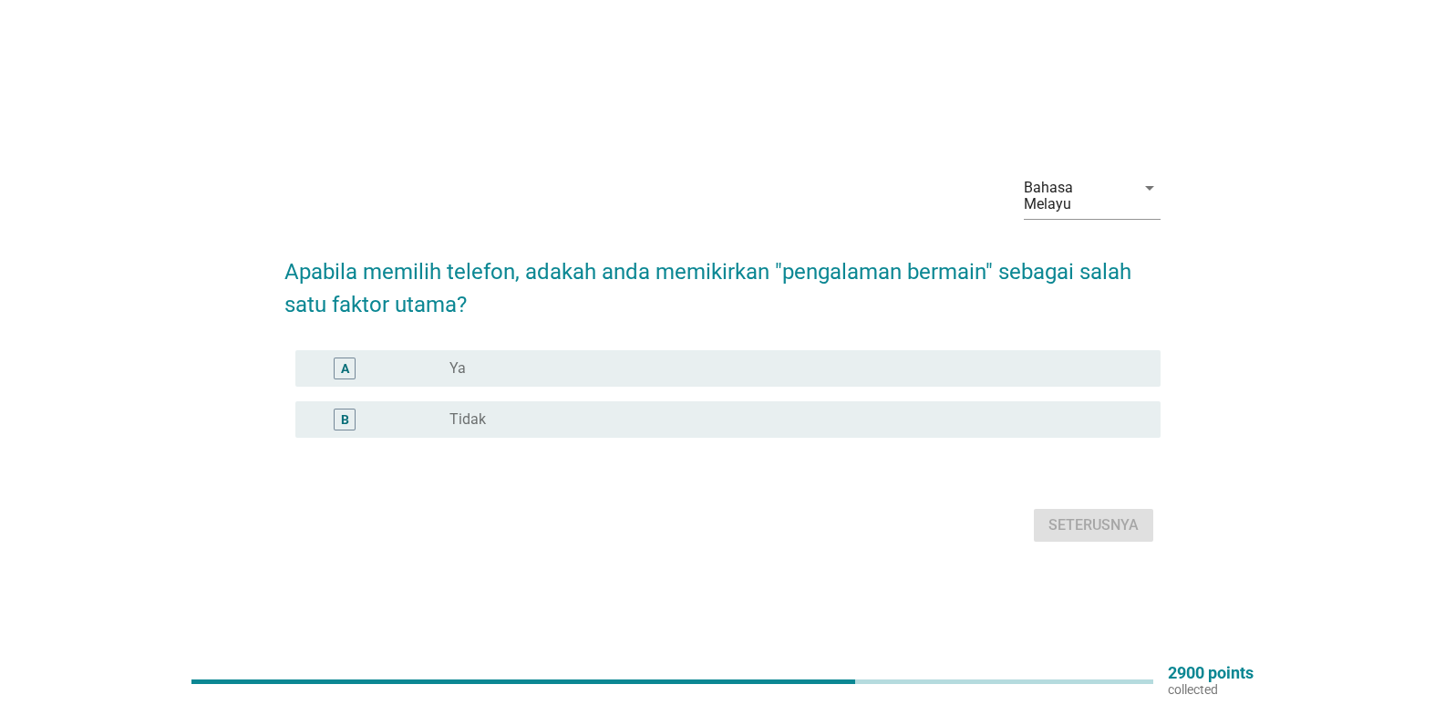
click at [488, 410] on div "radio_button_unchecked Tidak" at bounding box center [790, 419] width 682 height 18
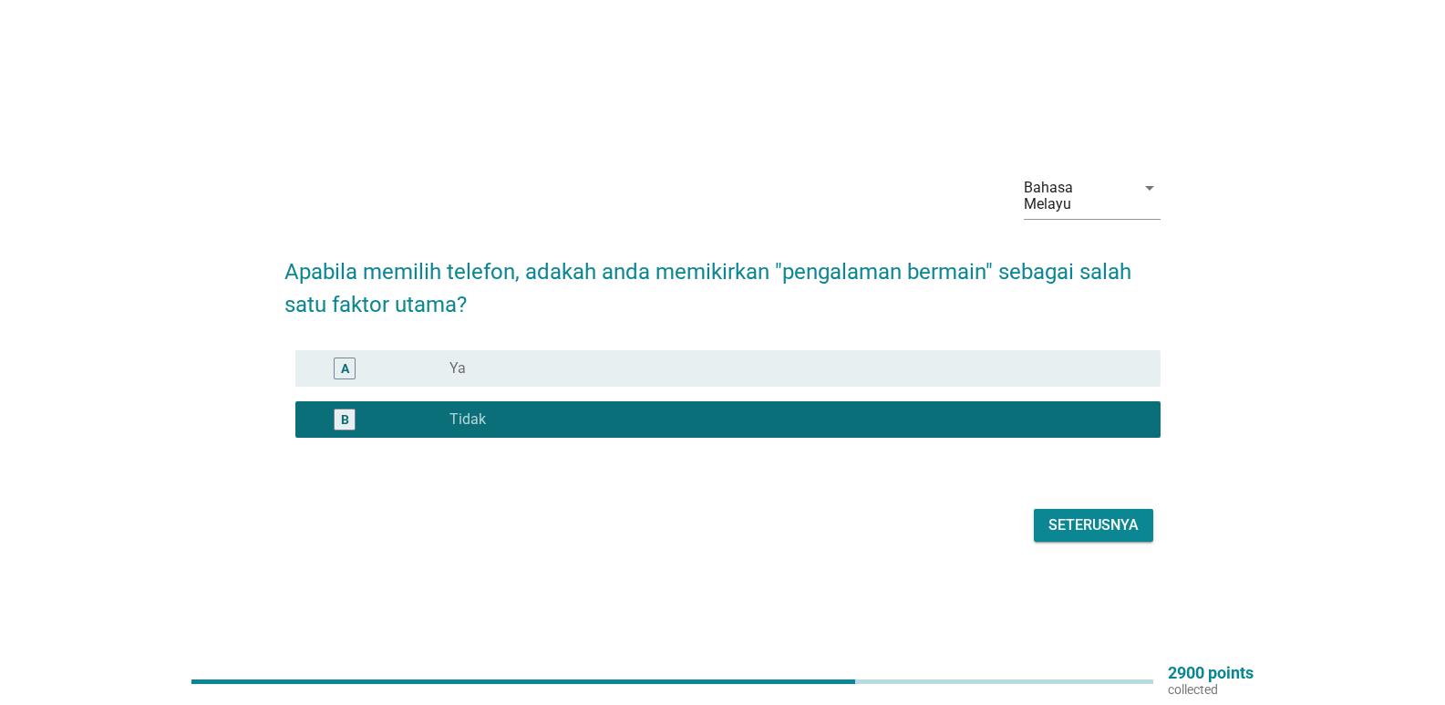
click at [1110, 522] on div "Seterusnya" at bounding box center [1093, 525] width 90 height 22
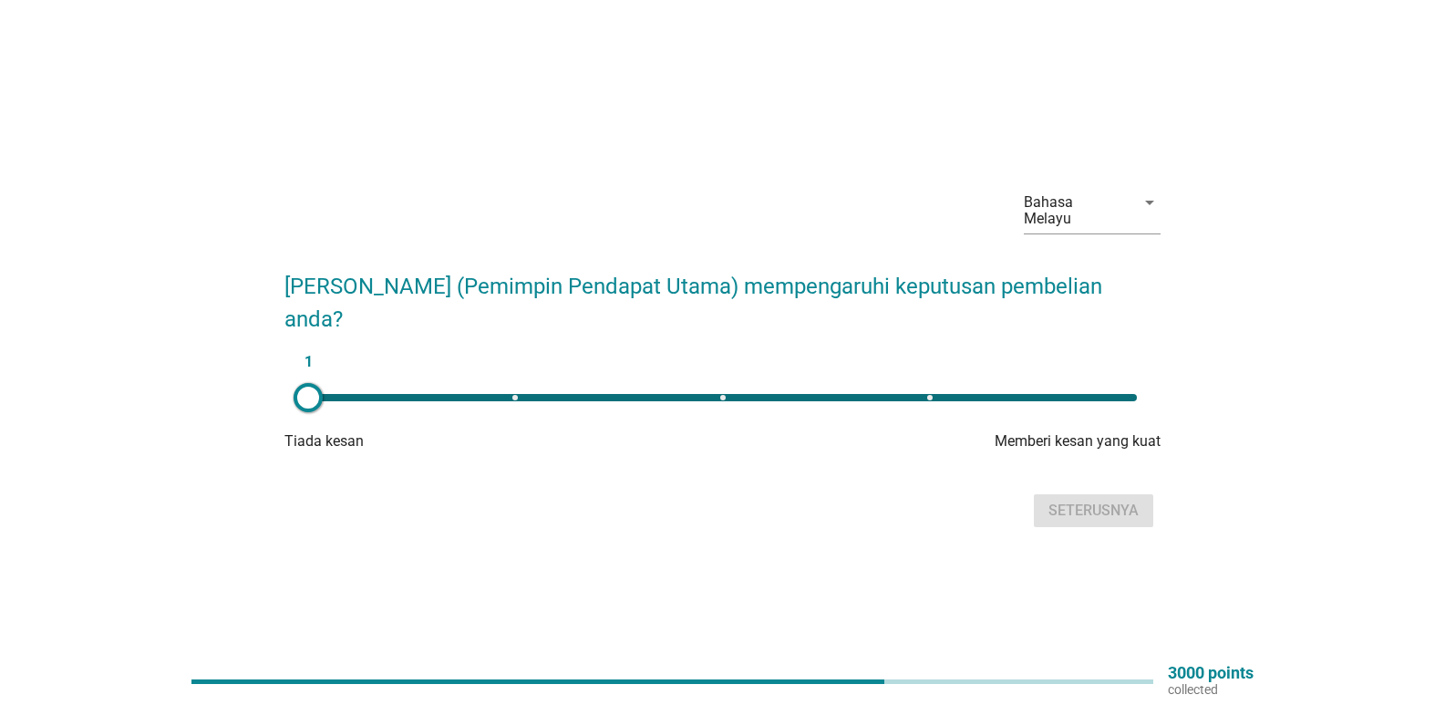
click at [726, 379] on div "1" at bounding box center [723, 397] width 858 height 36
click at [930, 394] on div "3" at bounding box center [722, 397] width 829 height 7
type input "4"
click at [1056, 500] on div "Seterusnya" at bounding box center [1093, 511] width 90 height 22
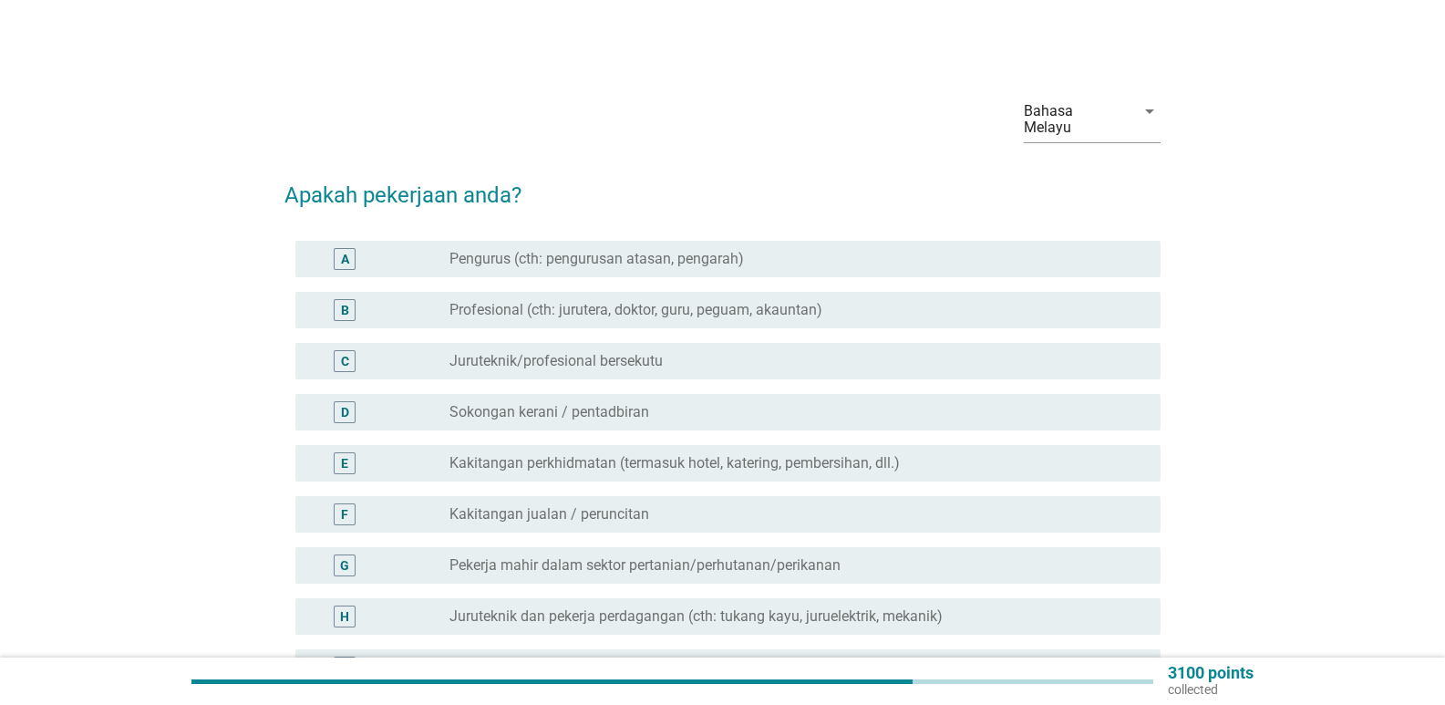
click at [678, 407] on div "D radio_button_unchecked Sokongan kerani / pentadbiran" at bounding box center [727, 412] width 865 height 36
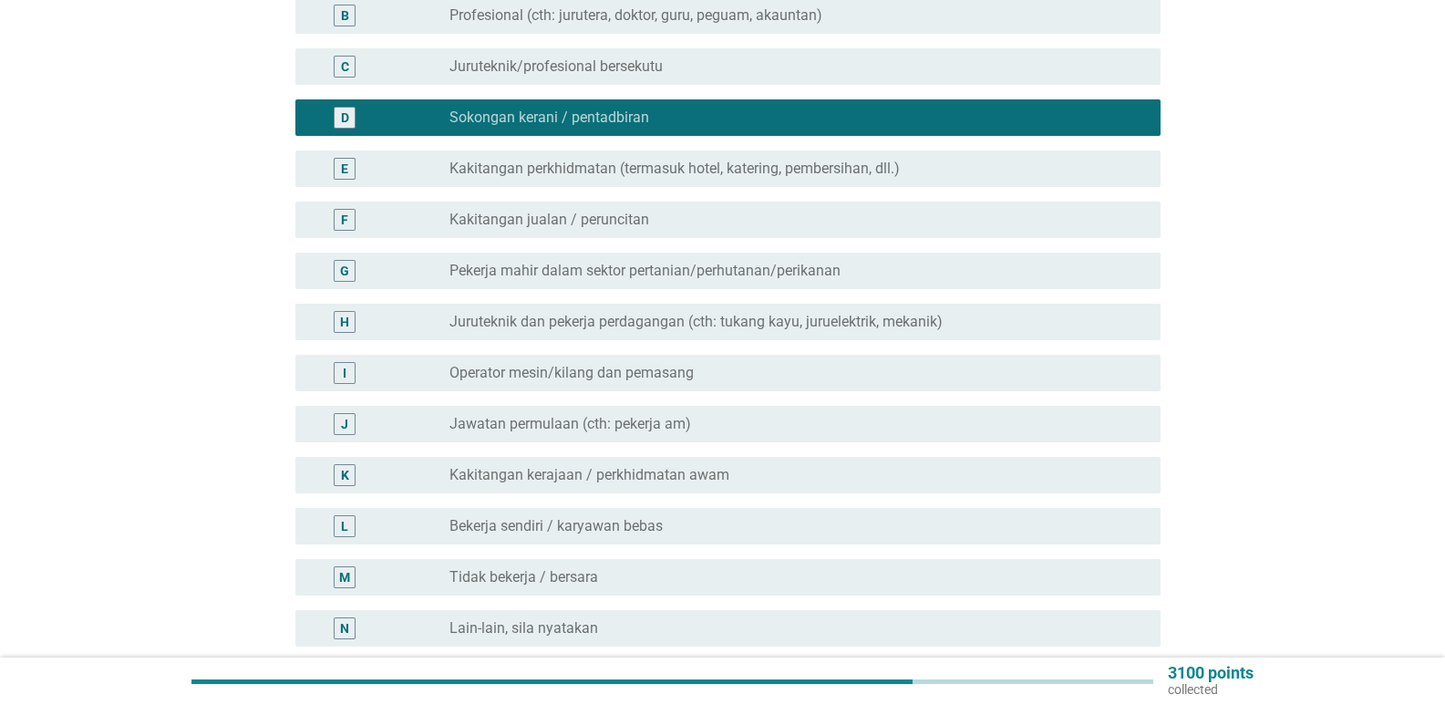
scroll to position [365, 0]
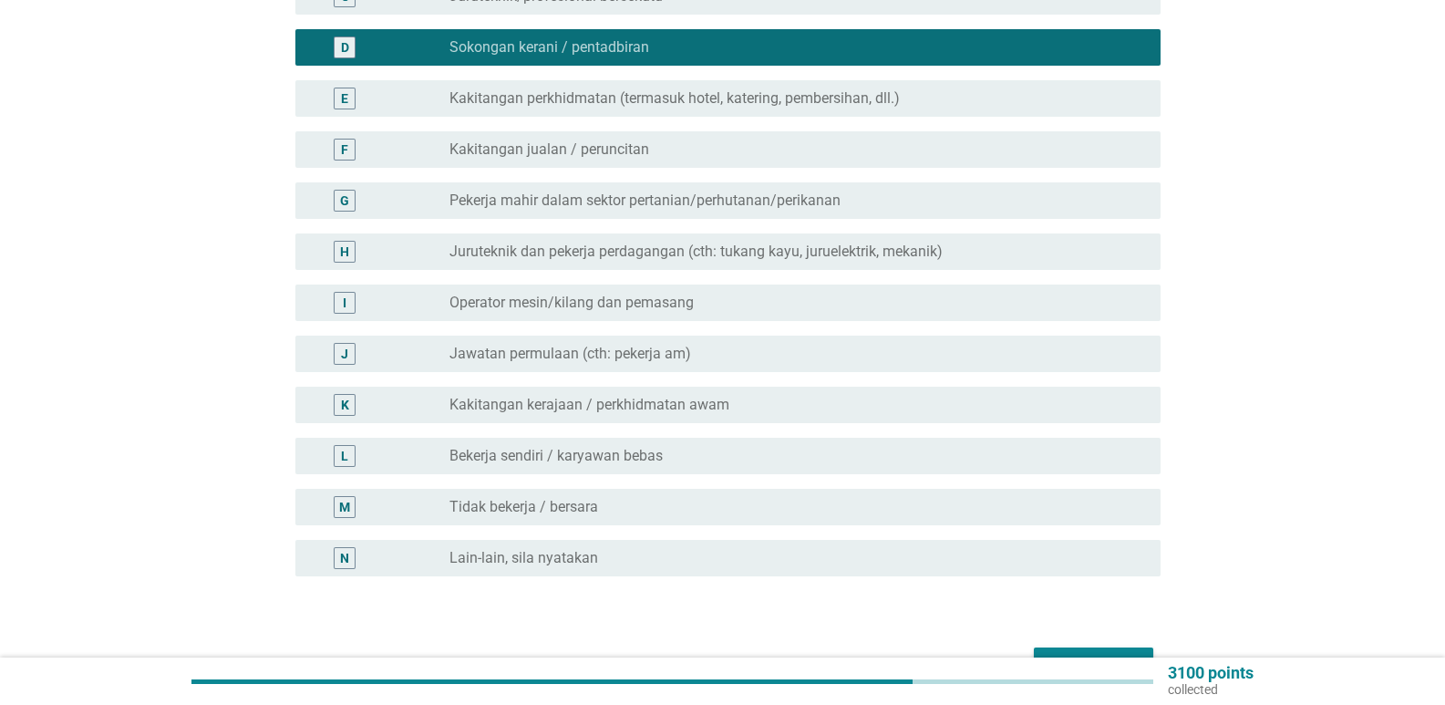
click at [1102, 653] on div "Seterusnya" at bounding box center [1093, 664] width 90 height 22
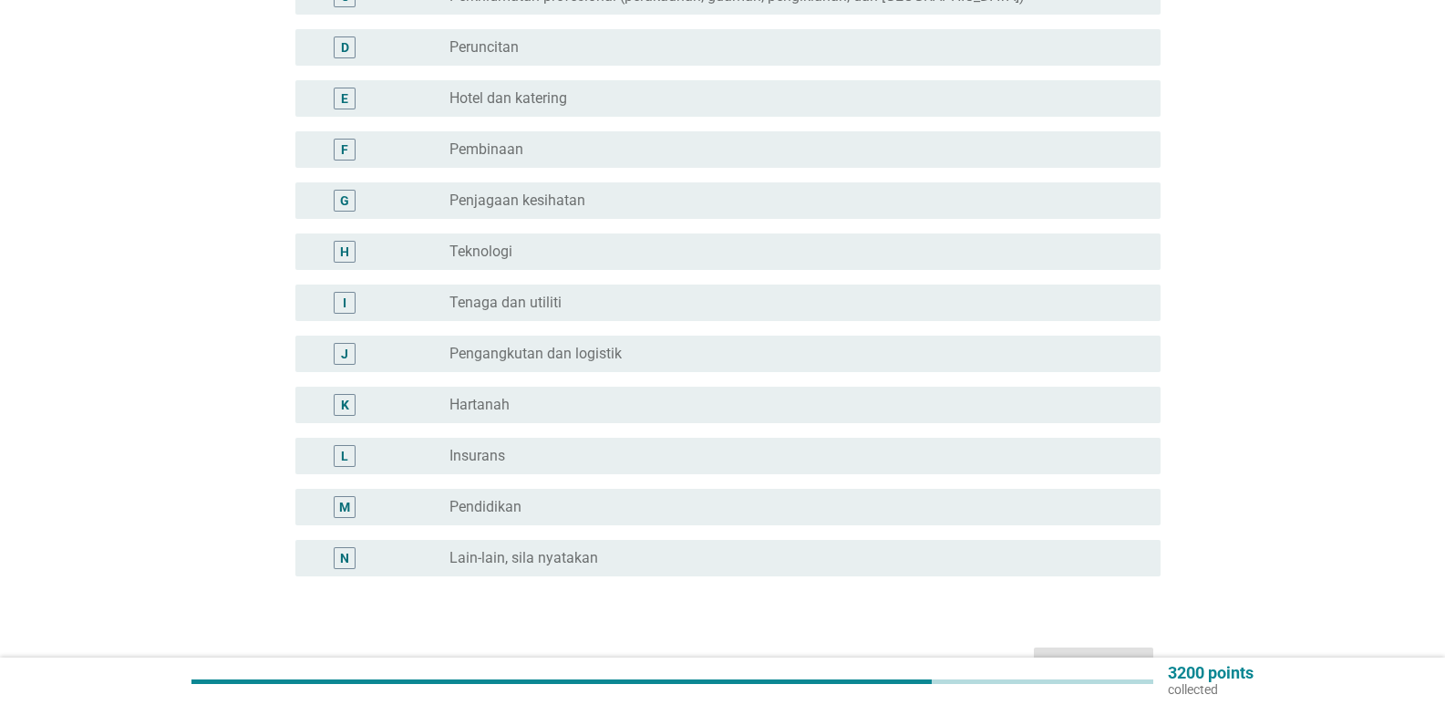
click at [606, 498] on div "radio_button_unchecked Pendidikan" at bounding box center [790, 507] width 682 height 18
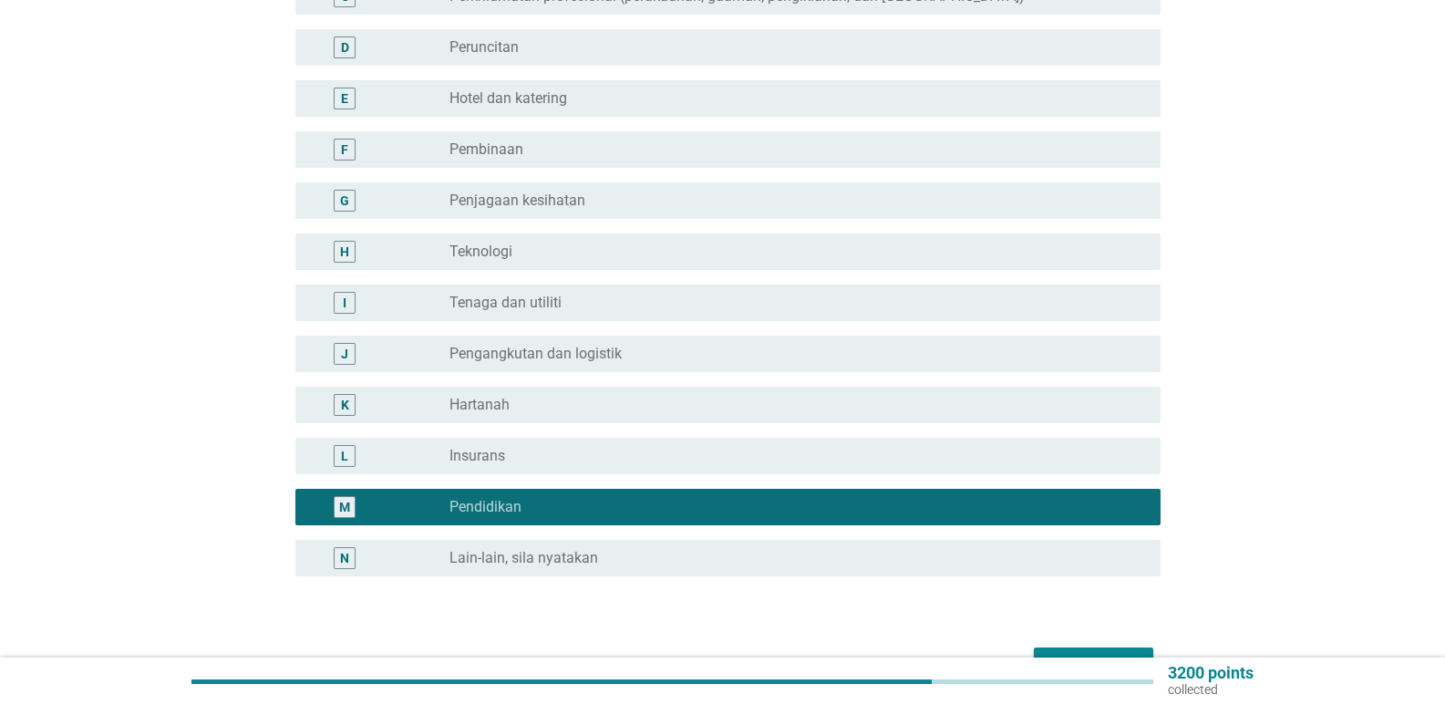
click at [1094, 653] on div "Seterusnya" at bounding box center [1093, 664] width 90 height 22
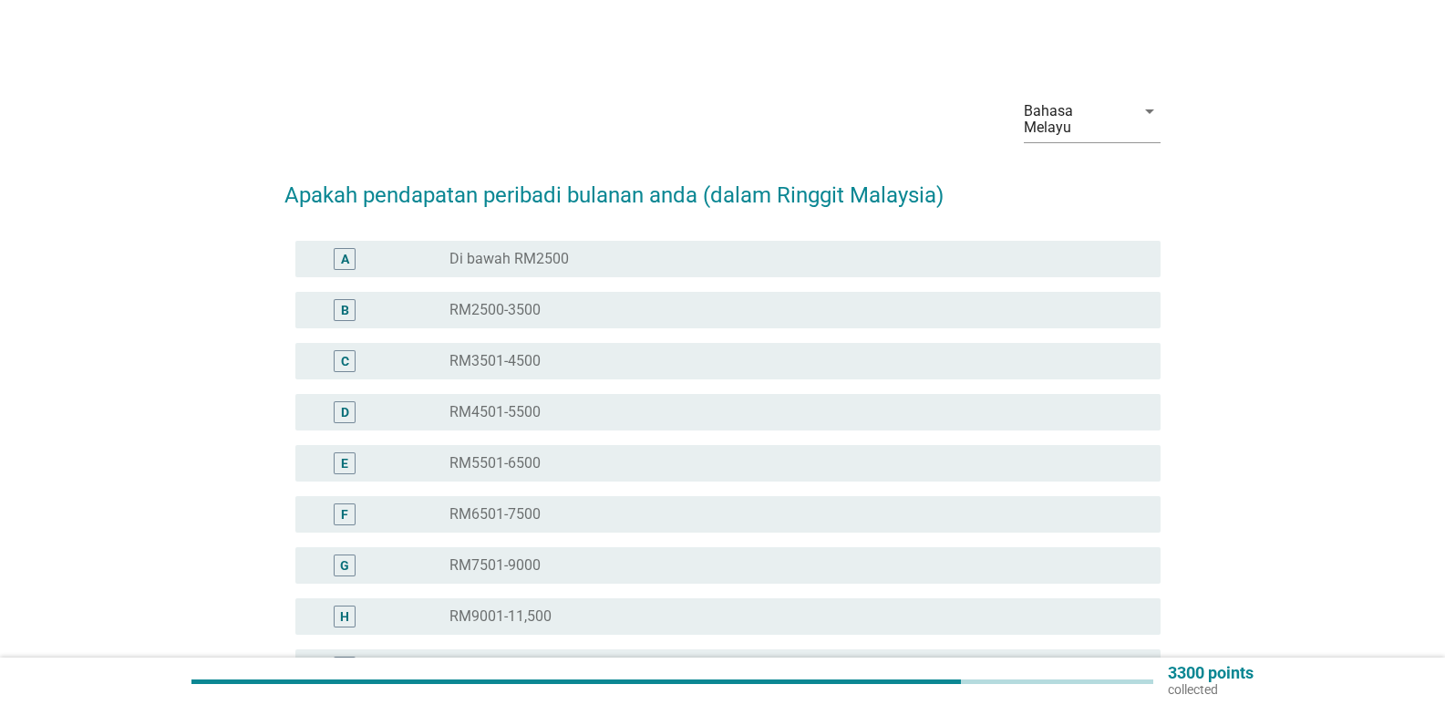
click at [537, 353] on label "RM3501-4500" at bounding box center [494, 361] width 91 height 18
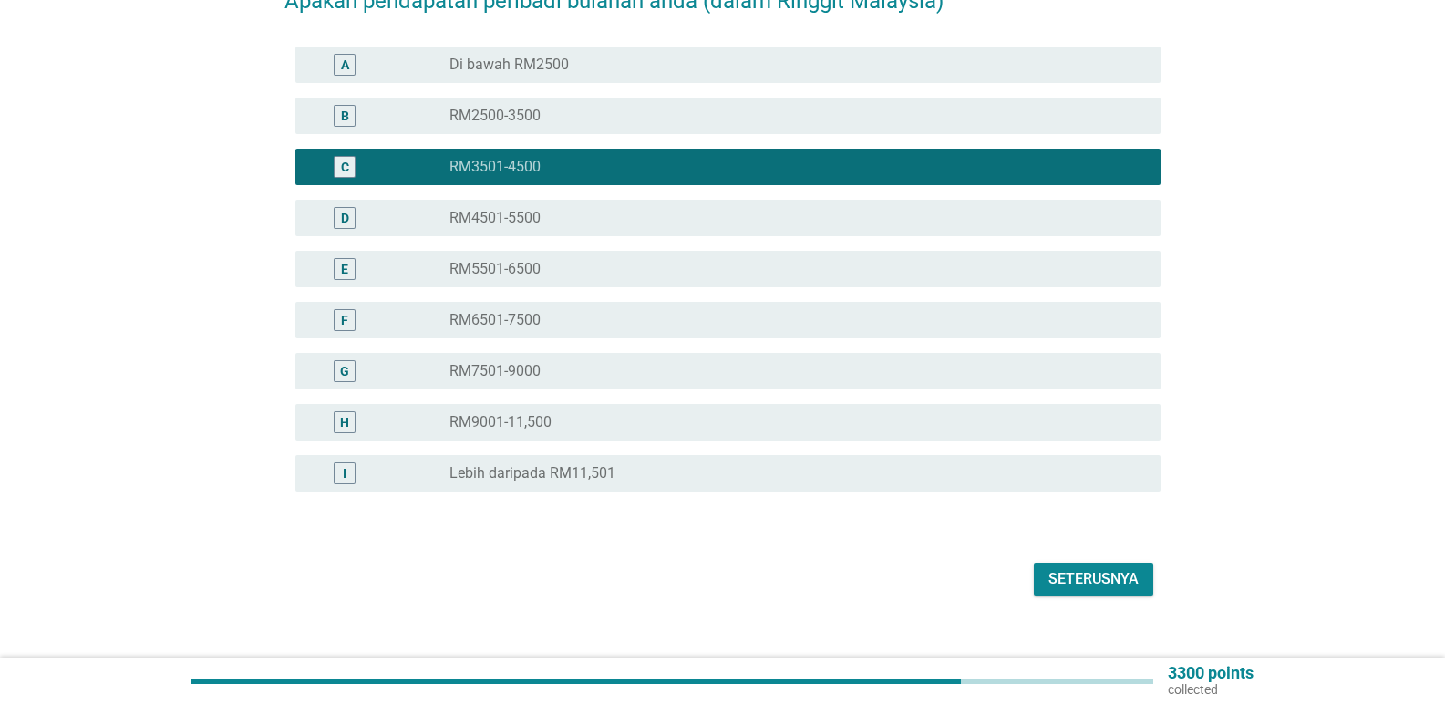
scroll to position [203, 0]
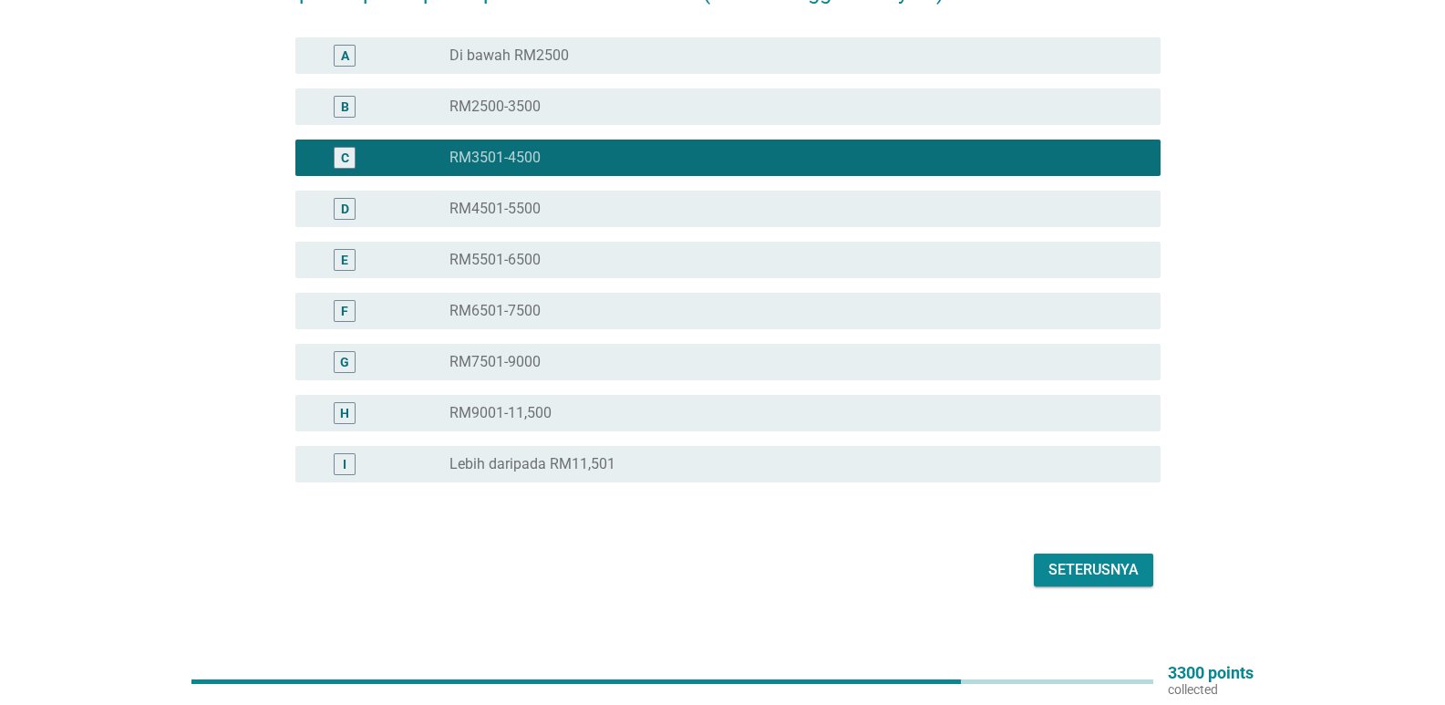
click at [1111, 559] on div "Seterusnya" at bounding box center [1093, 570] width 90 height 22
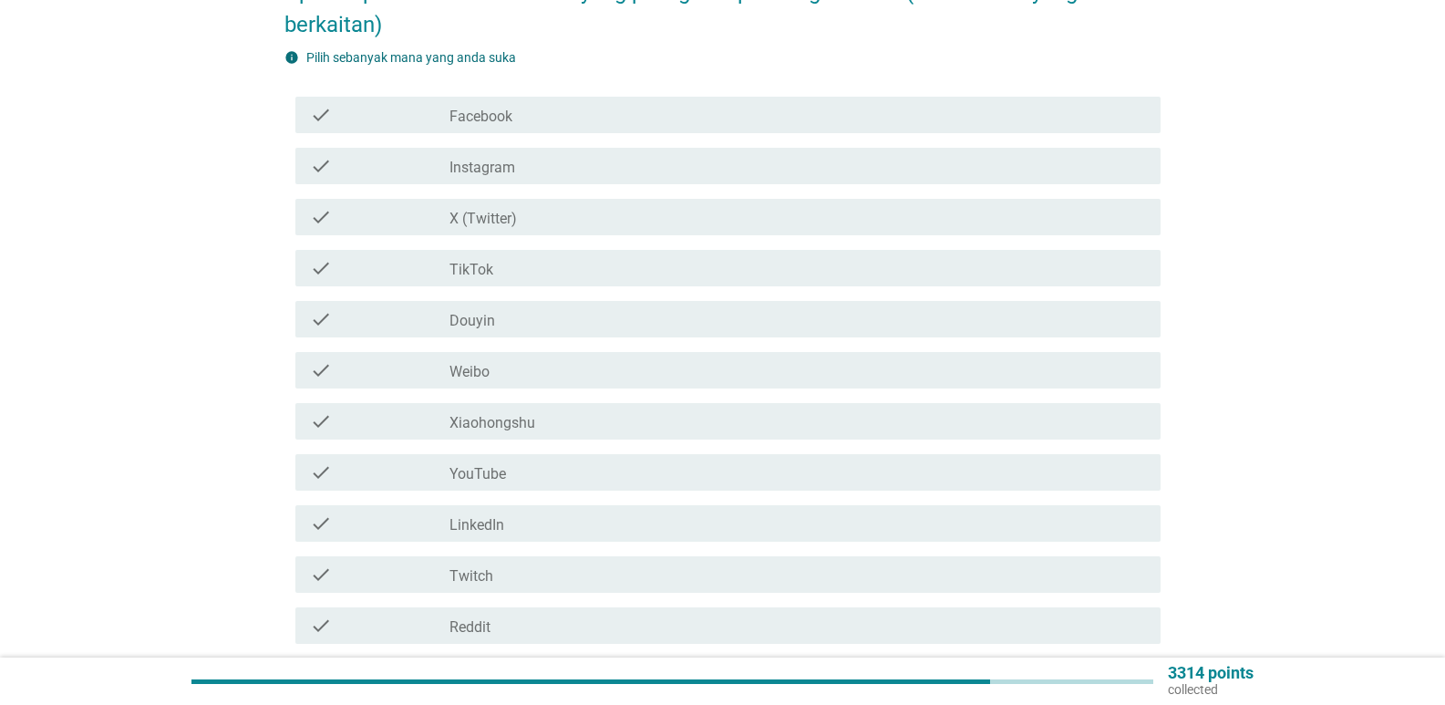
scroll to position [0, 0]
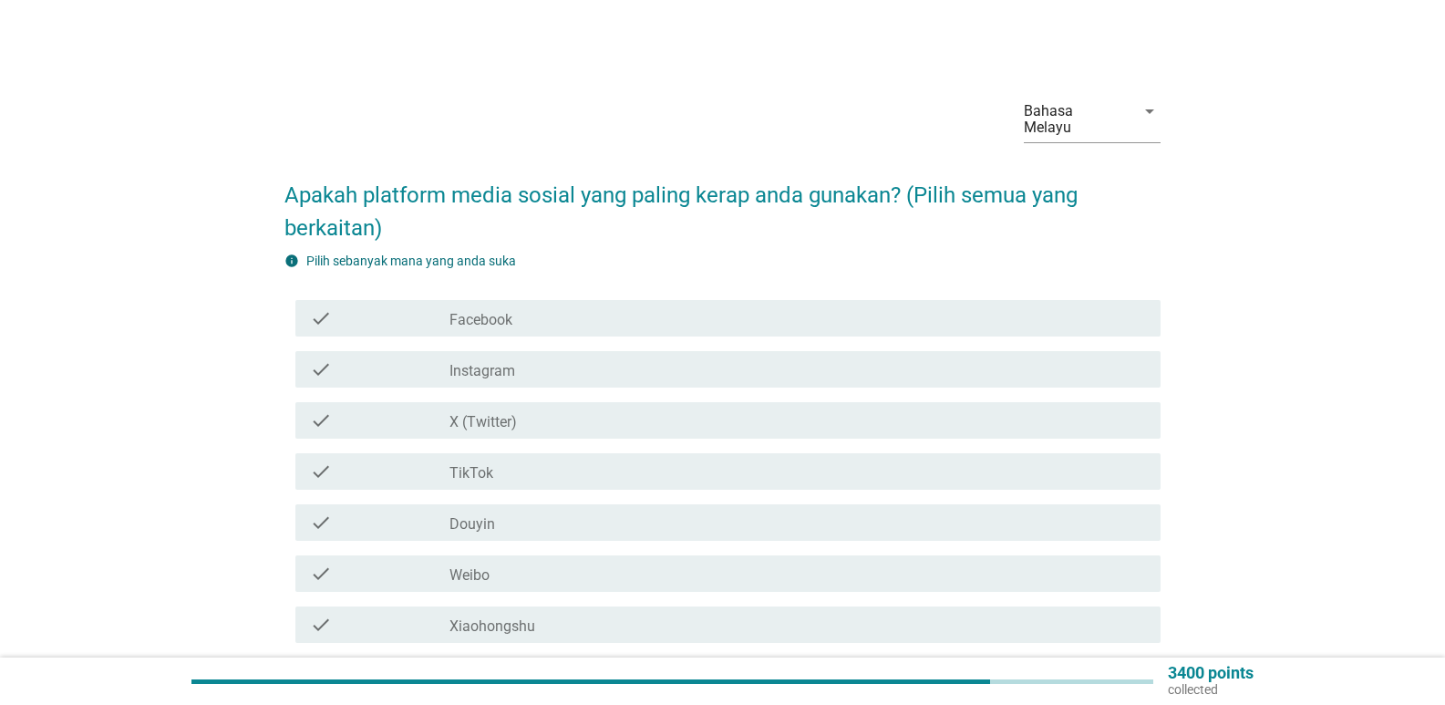
click at [507, 362] on label "Instagram" at bounding box center [482, 371] width 66 height 18
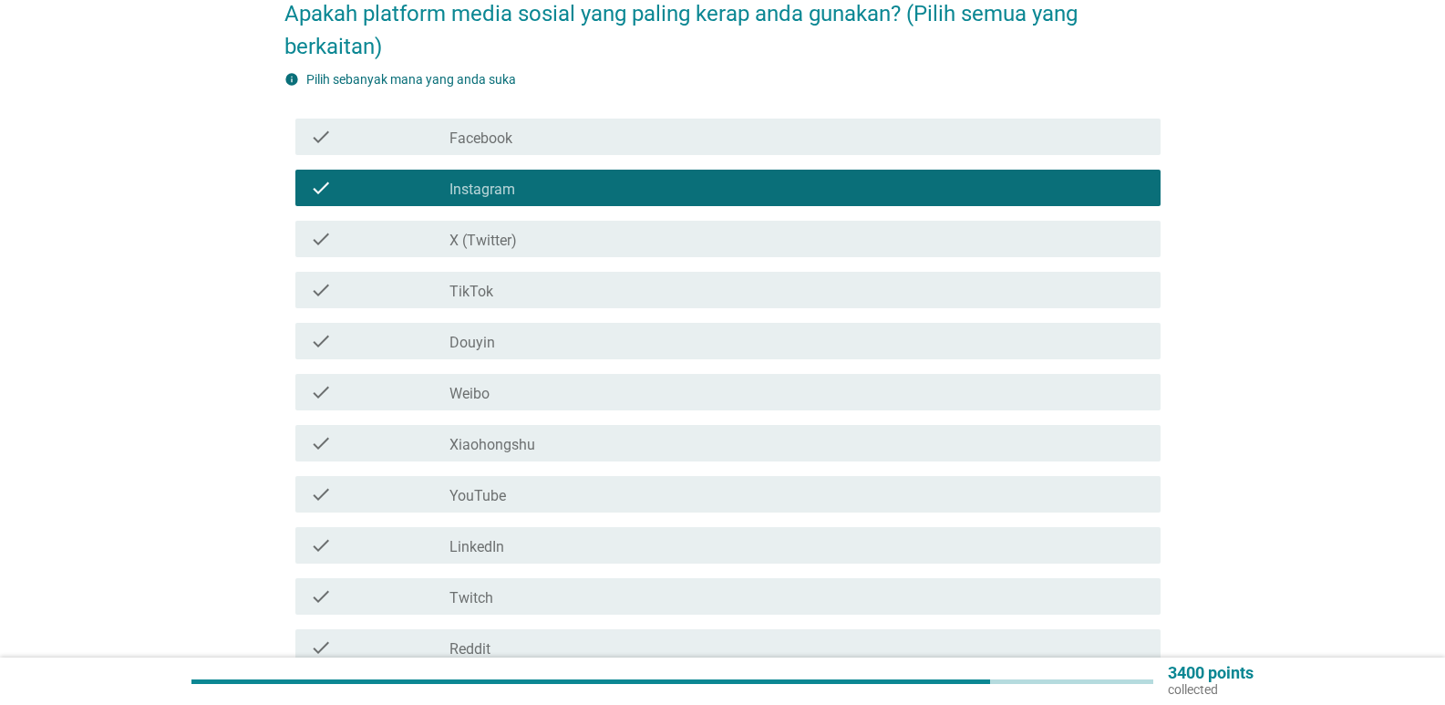
scroll to position [182, 0]
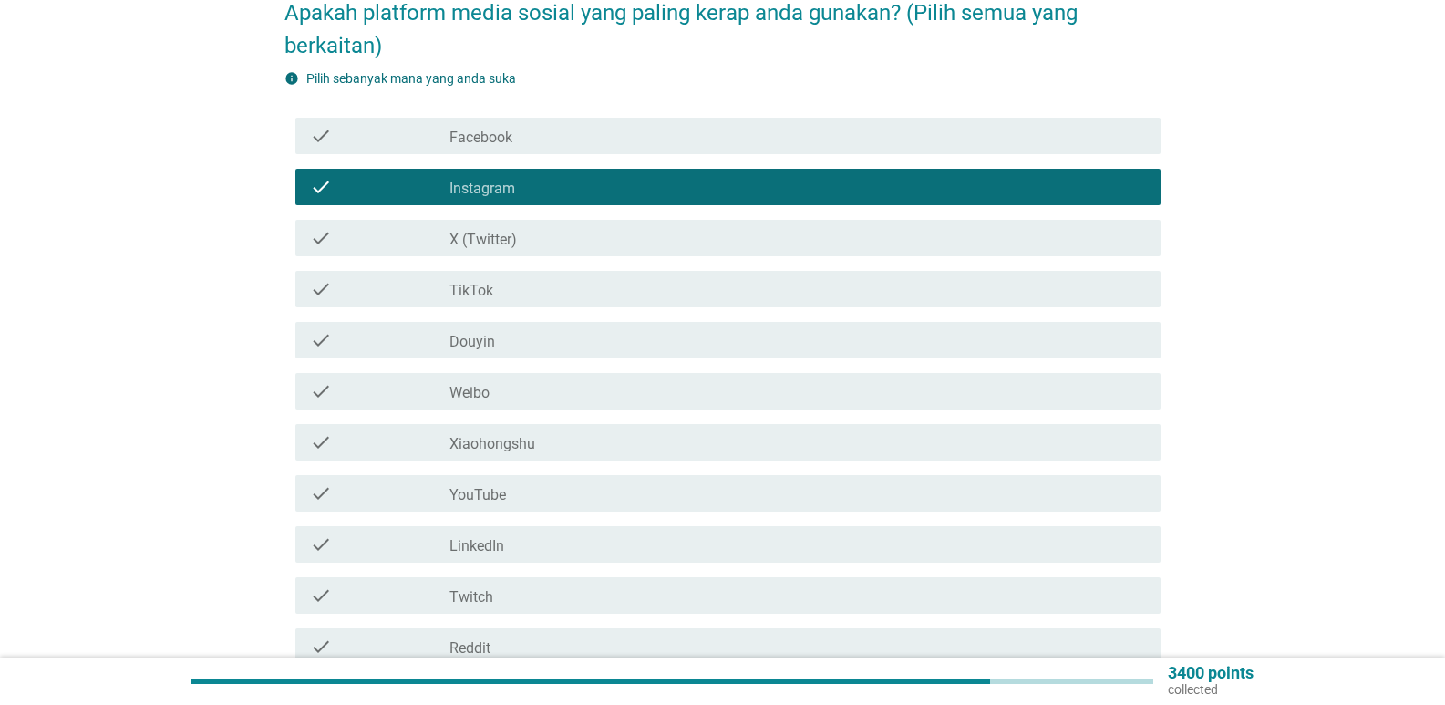
click at [504, 486] on label "YouTube" at bounding box center [477, 495] width 57 height 18
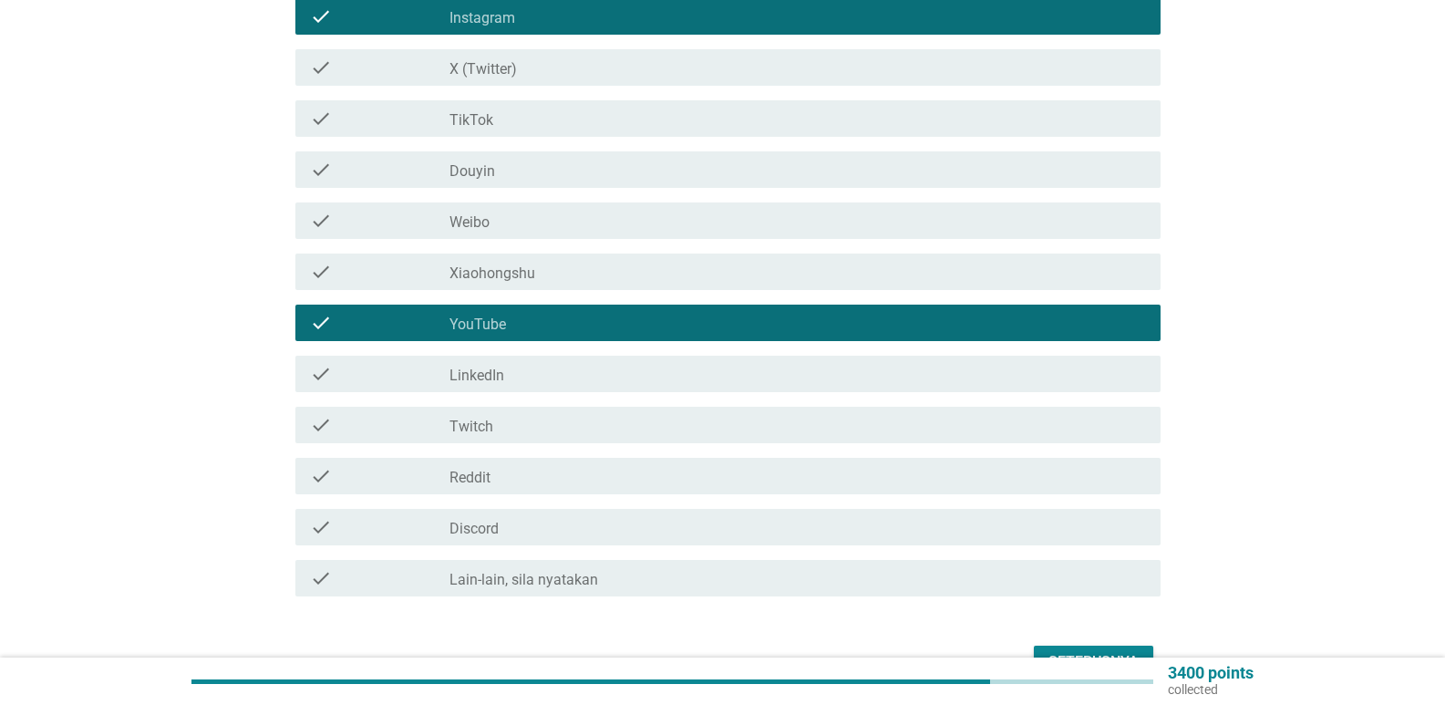
scroll to position [365, 0]
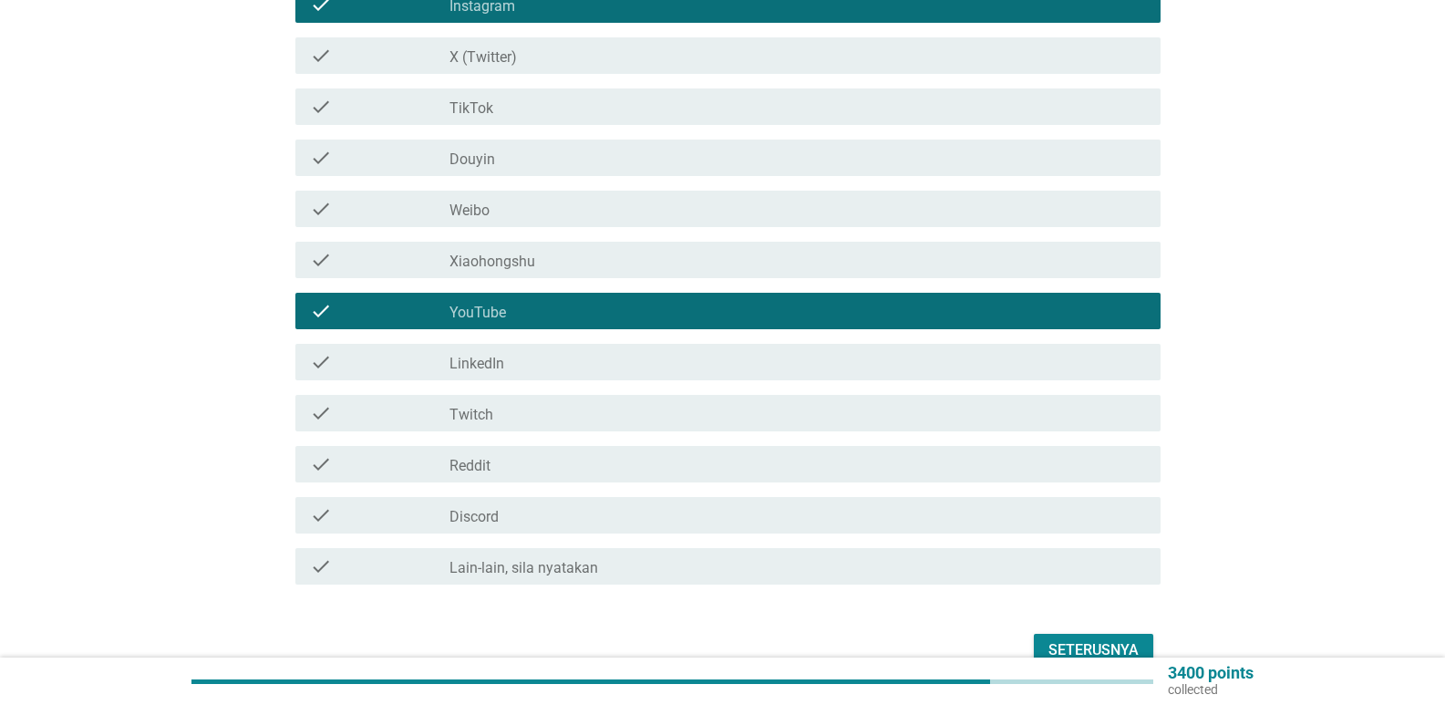
click at [1065, 639] on div "Seterusnya" at bounding box center [1093, 650] width 90 height 22
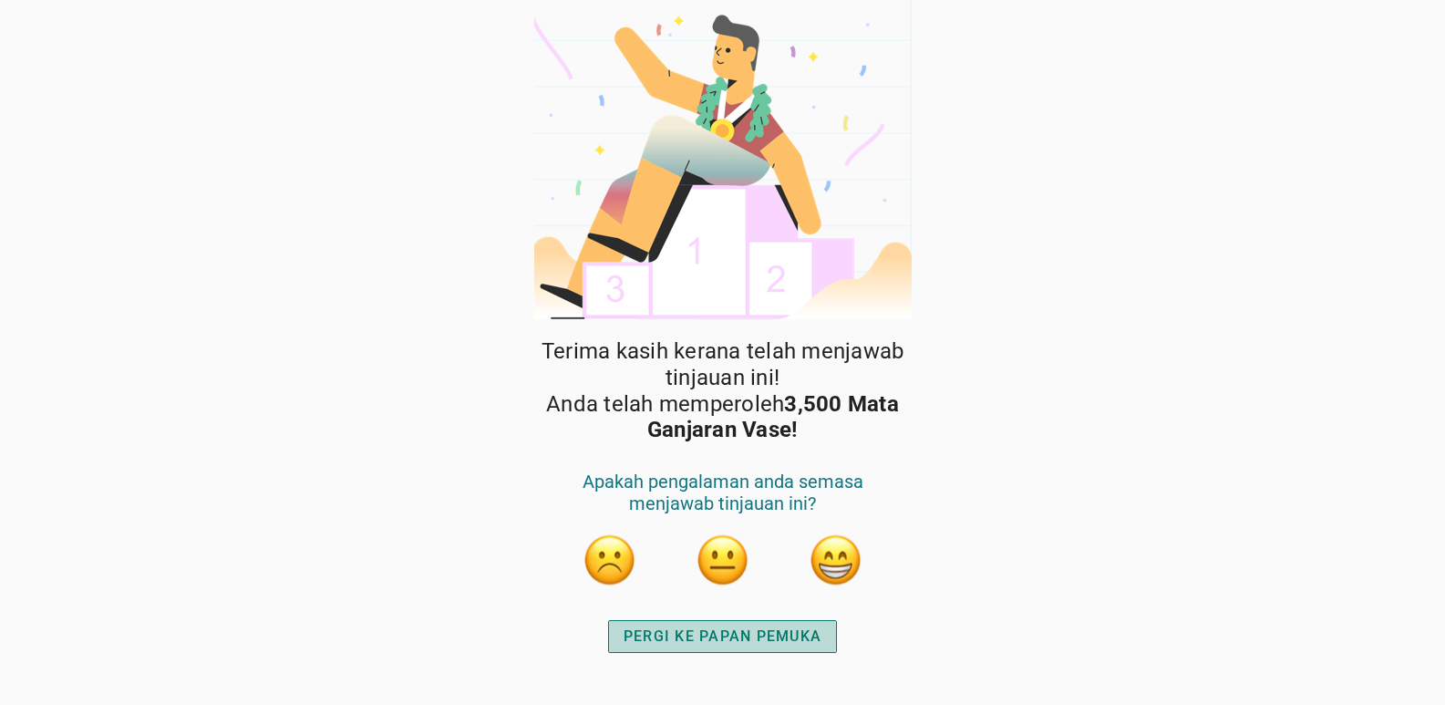
click at [747, 639] on div "PERGI KE PAPAN PEMUKA" at bounding box center [723, 636] width 198 height 22
